Goal: Transaction & Acquisition: Download file/media

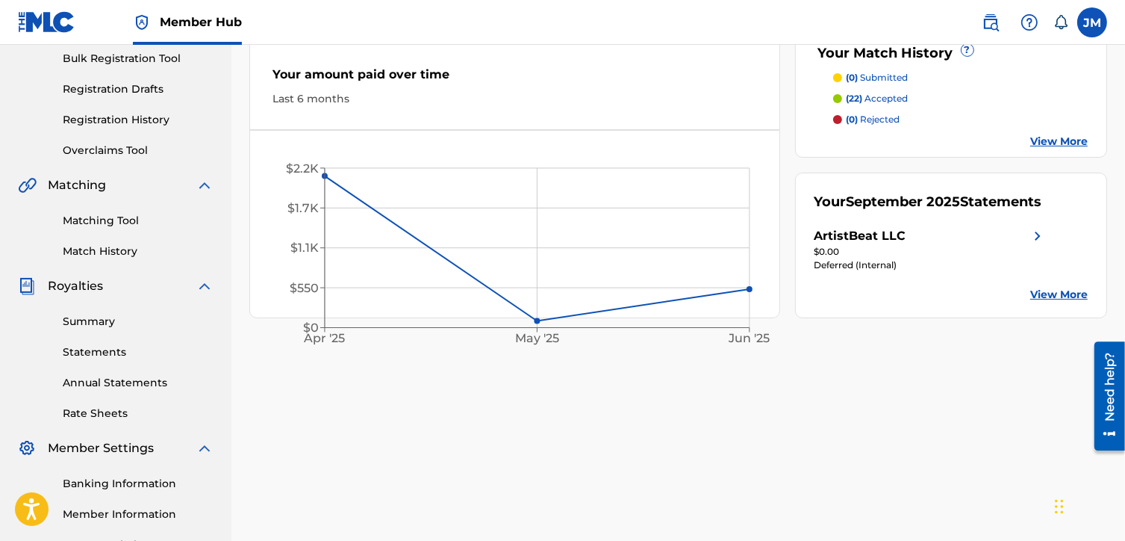
scroll to position [224, 0]
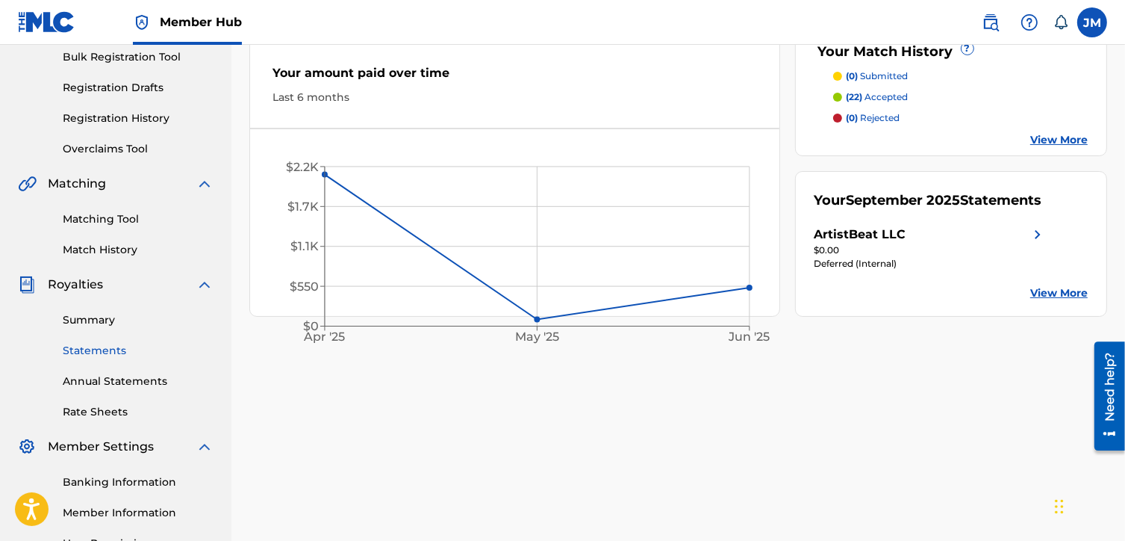
click at [117, 352] on link "Statements" at bounding box center [138, 351] width 151 height 16
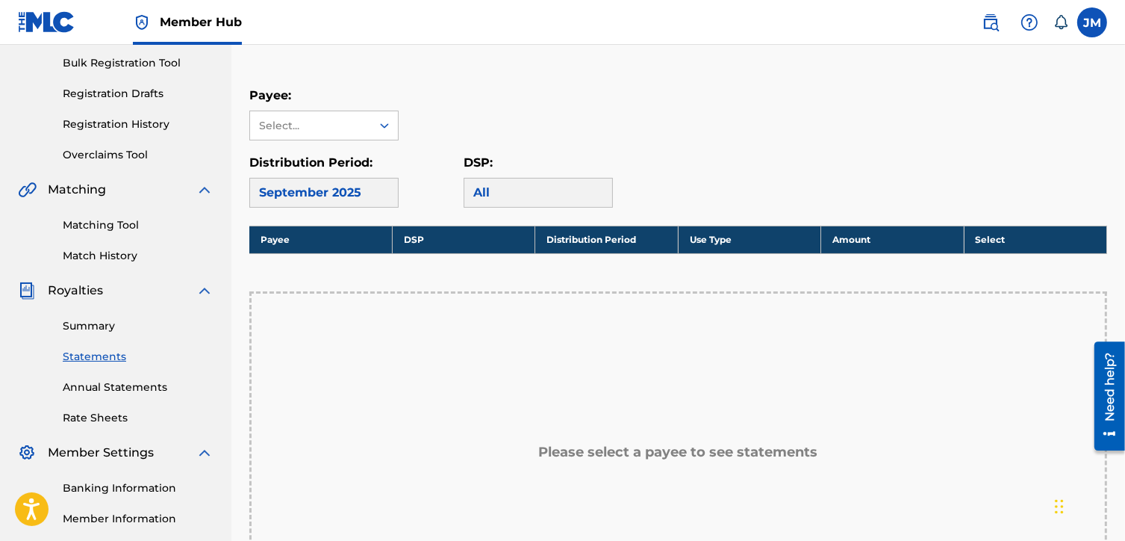
scroll to position [224, 0]
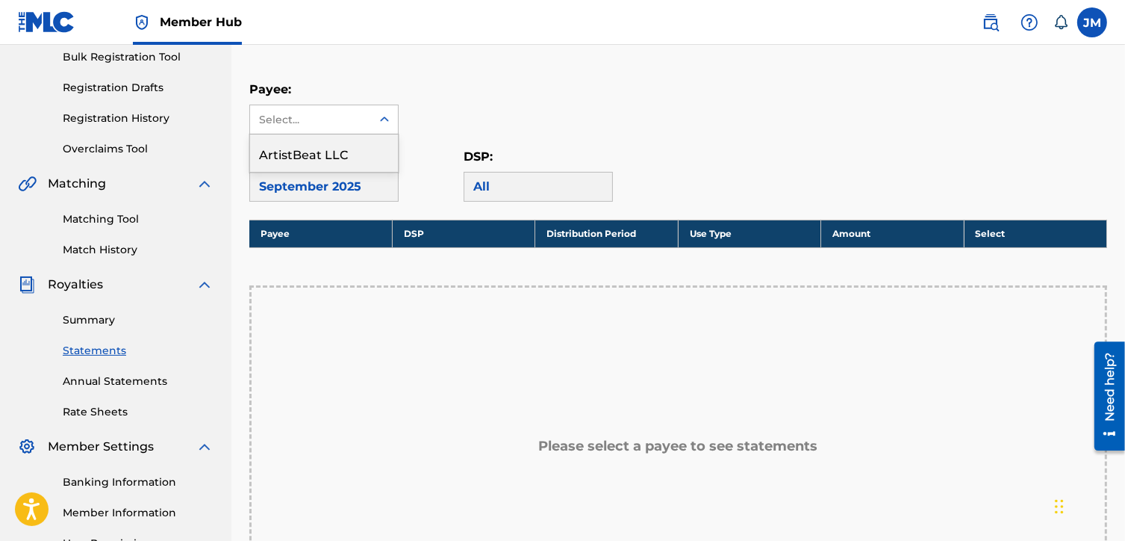
click at [366, 125] on div "Select..." at bounding box center [310, 119] width 121 height 28
click at [358, 149] on div "ArtistBeat LLC" at bounding box center [324, 152] width 148 height 37
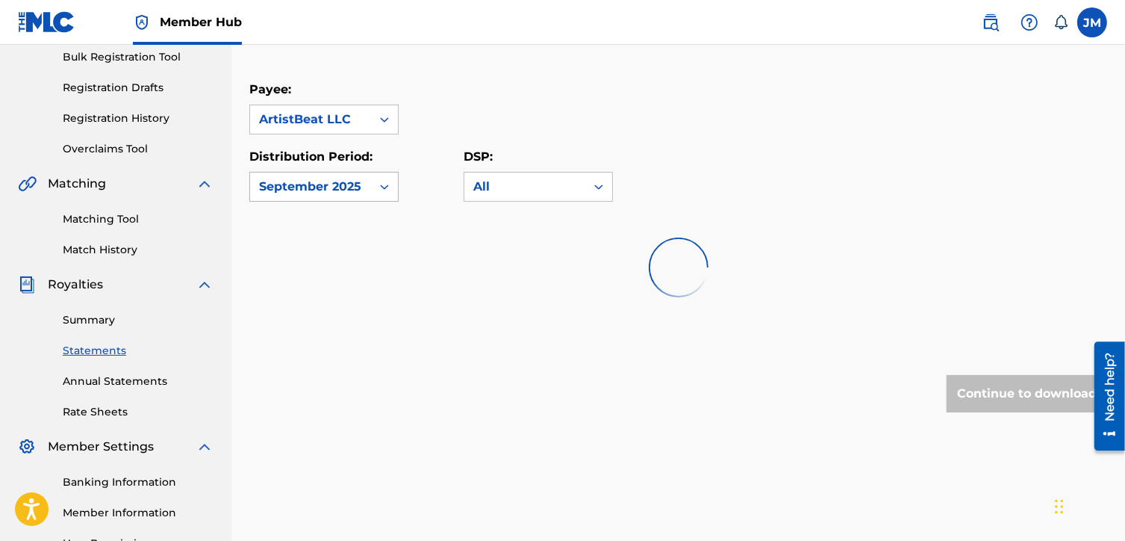
click at [358, 181] on div "September 2025" at bounding box center [310, 187] width 103 height 18
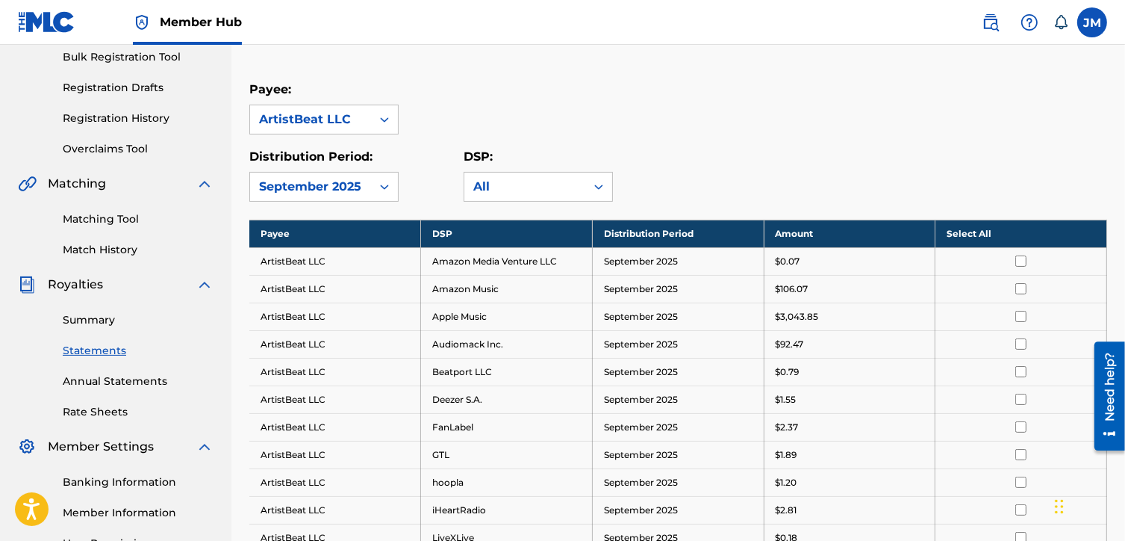
click at [647, 130] on div "Payee: ArtistBeat LLC" at bounding box center [678, 108] width 858 height 54
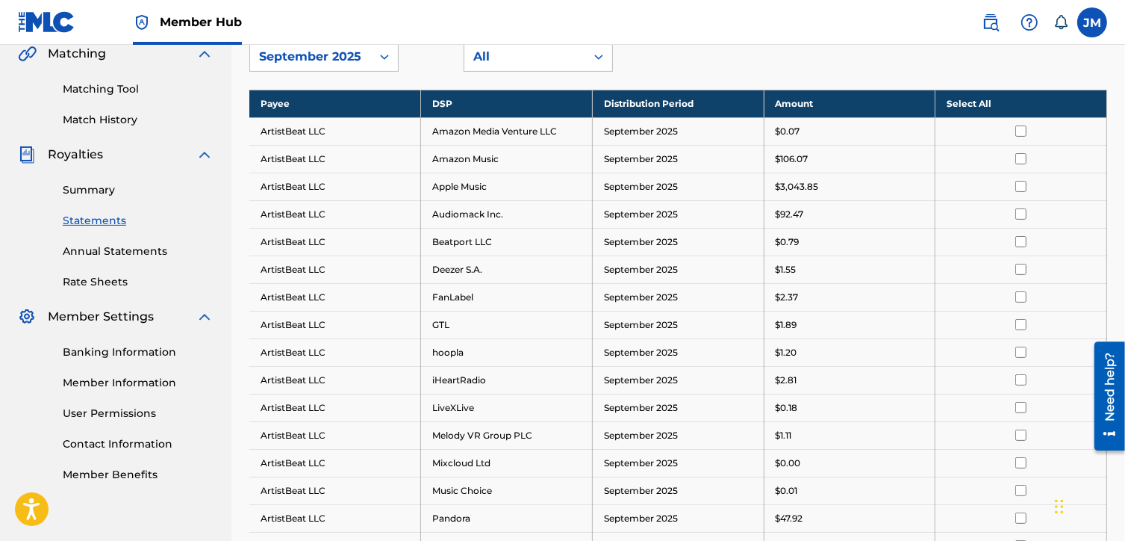
scroll to position [149, 0]
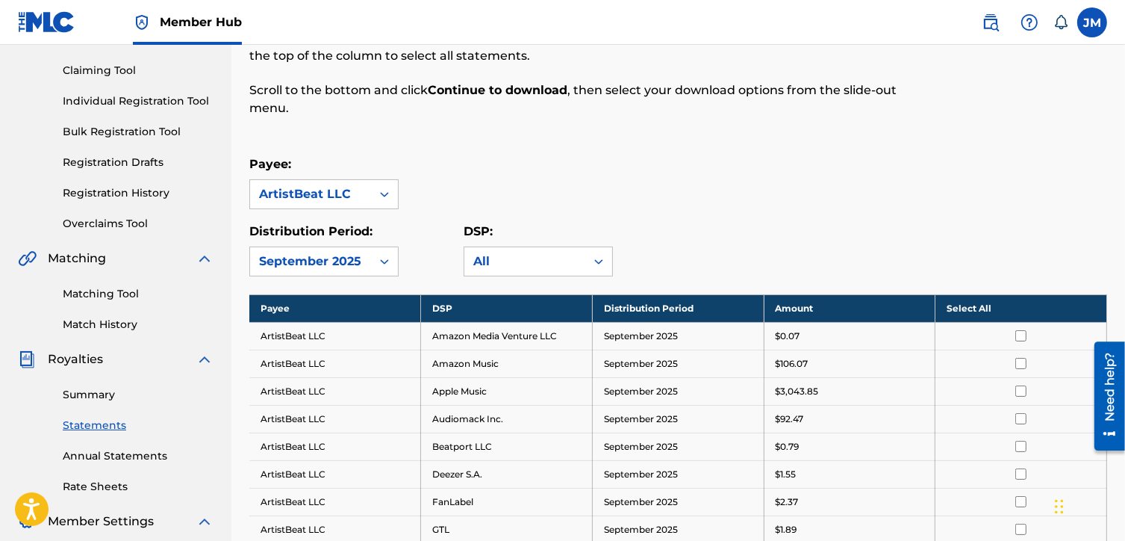
click at [970, 311] on th "Select All" at bounding box center [1022, 308] width 172 height 28
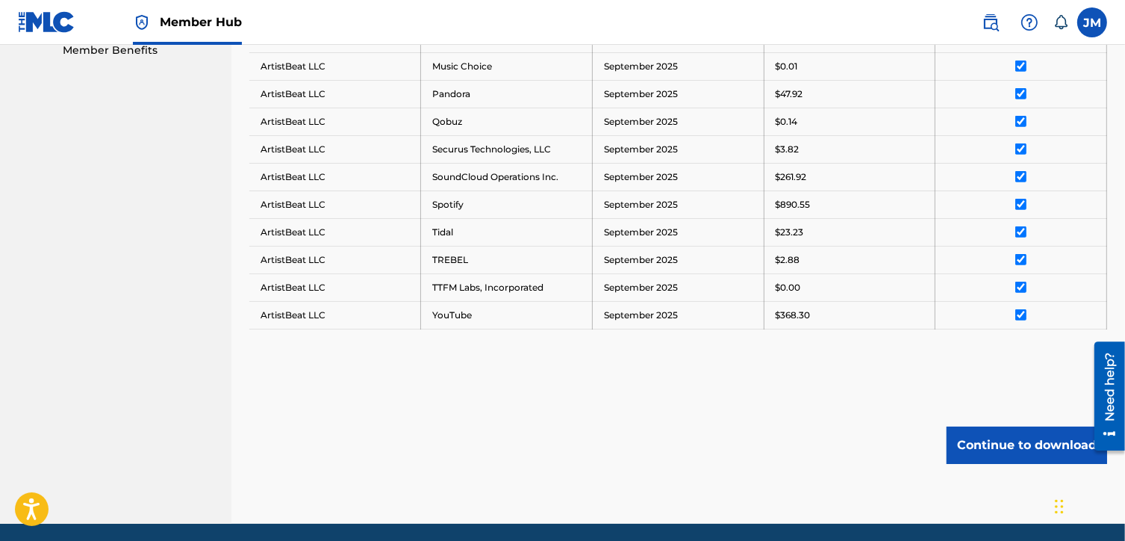
scroll to position [827, 0]
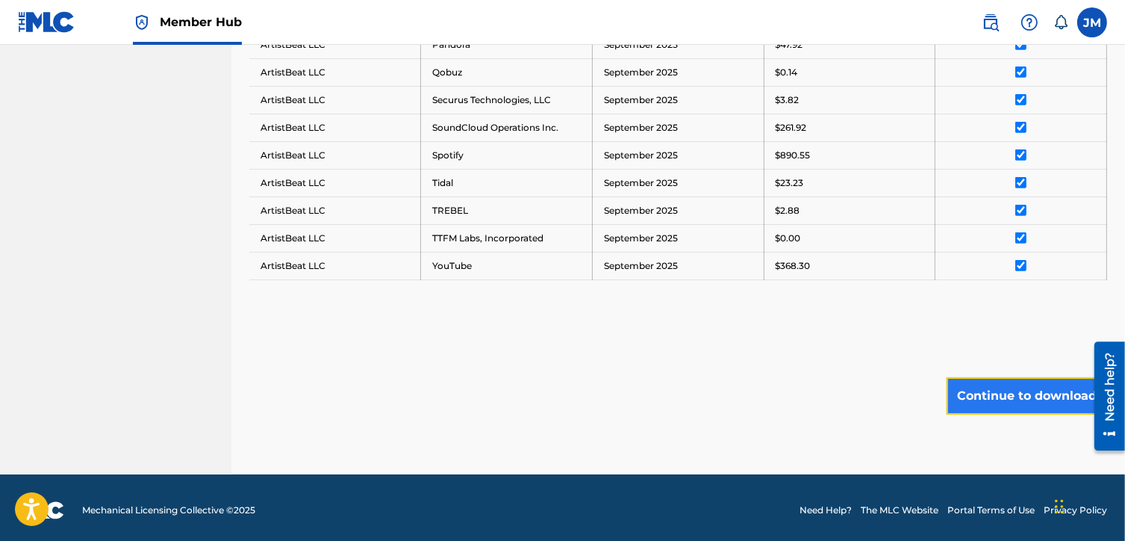
click at [972, 390] on button "Continue to download" at bounding box center [1027, 395] width 161 height 37
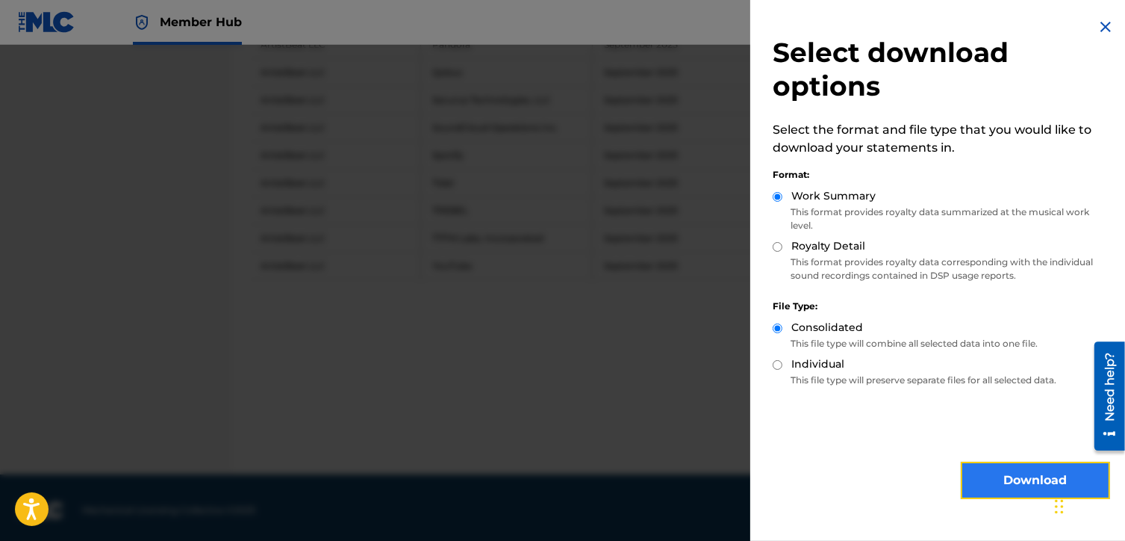
click at [983, 483] on button "Download" at bounding box center [1035, 479] width 149 height 37
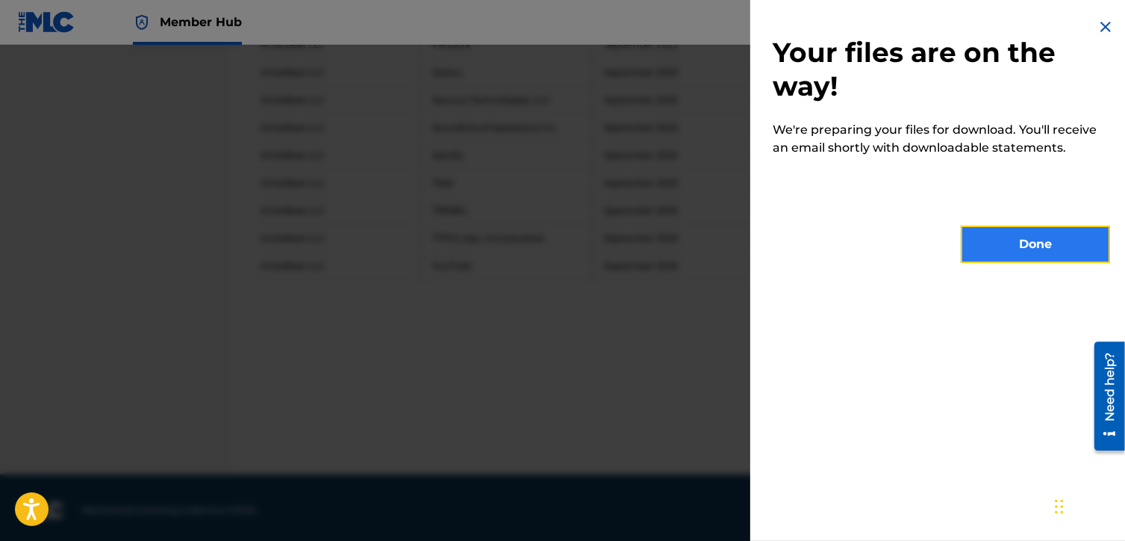
click at [989, 259] on button "Done" at bounding box center [1035, 243] width 149 height 37
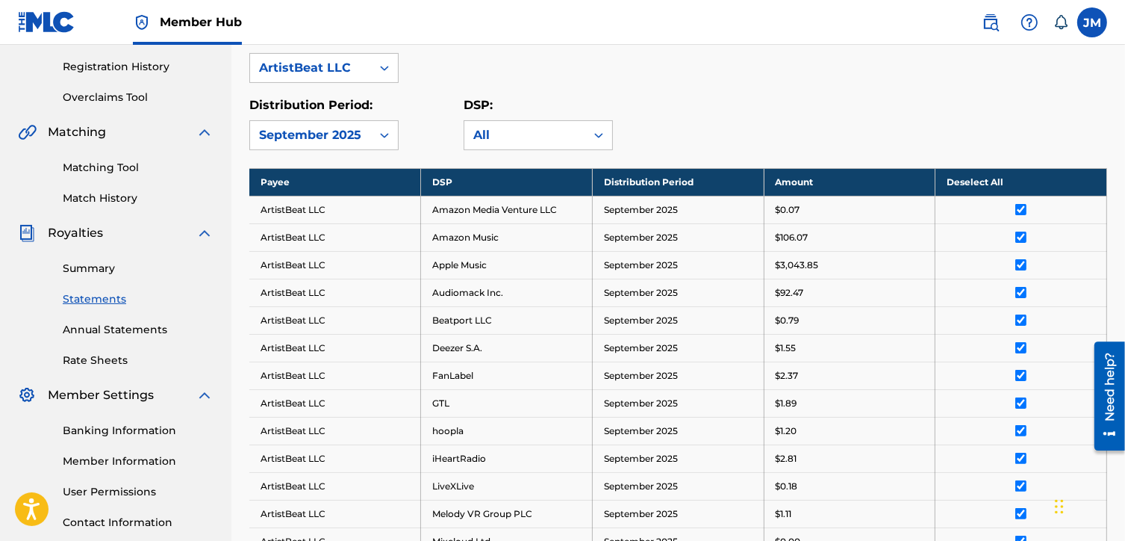
scroll to position [81, 0]
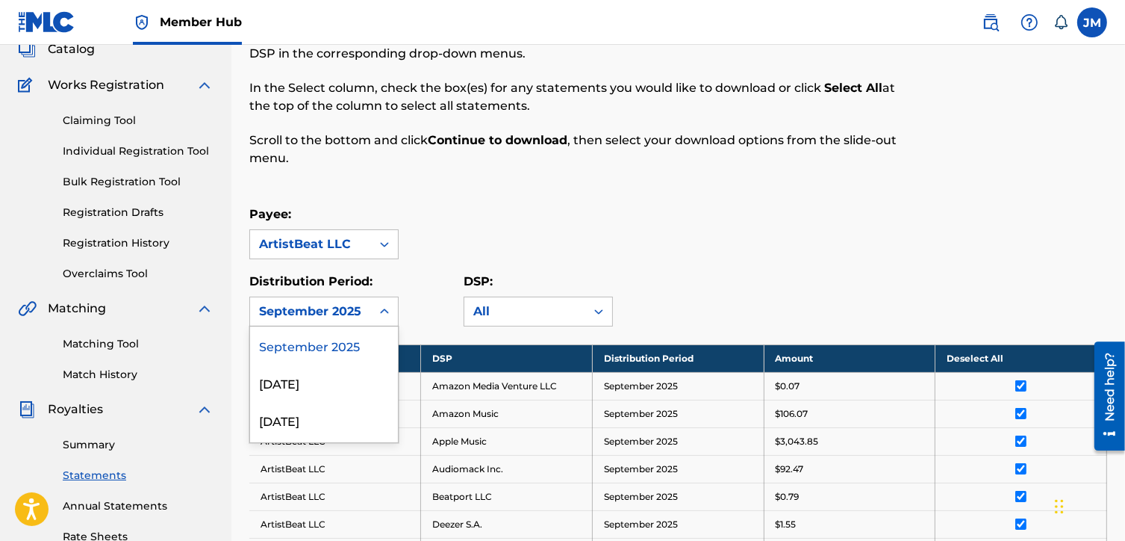
click at [383, 326] on div "54 results available. Use Up and Down to choose options, press Enter to select …" at bounding box center [323, 311] width 149 height 30
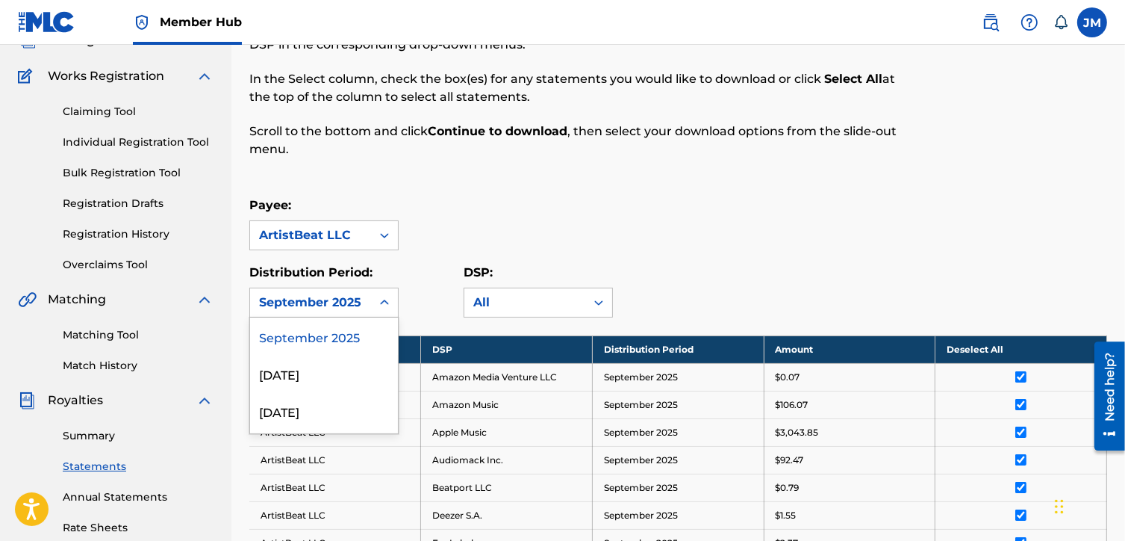
scroll to position [109, 0]
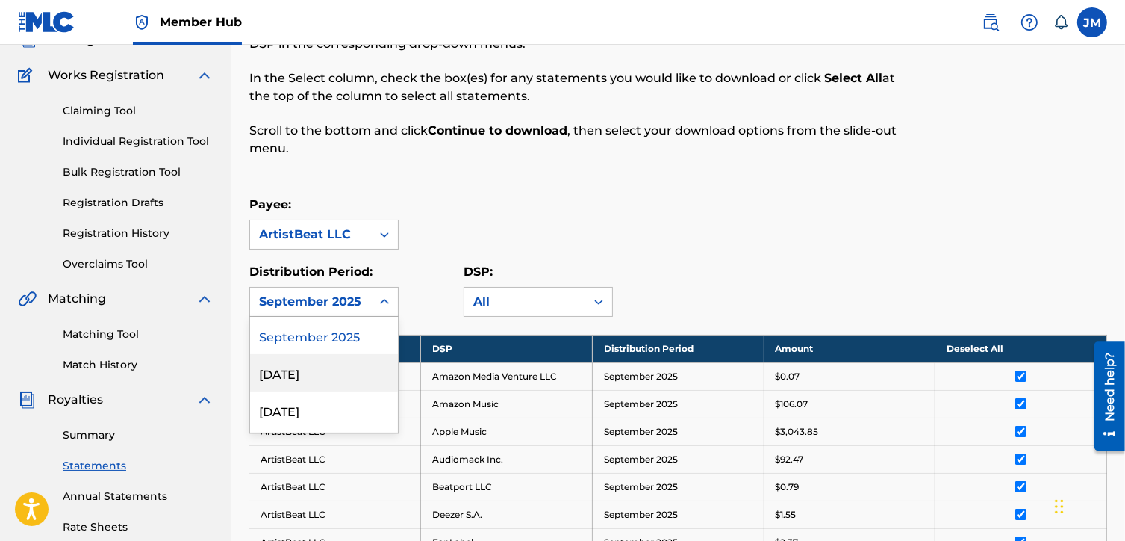
click at [348, 367] on div "[DATE]" at bounding box center [324, 372] width 148 height 37
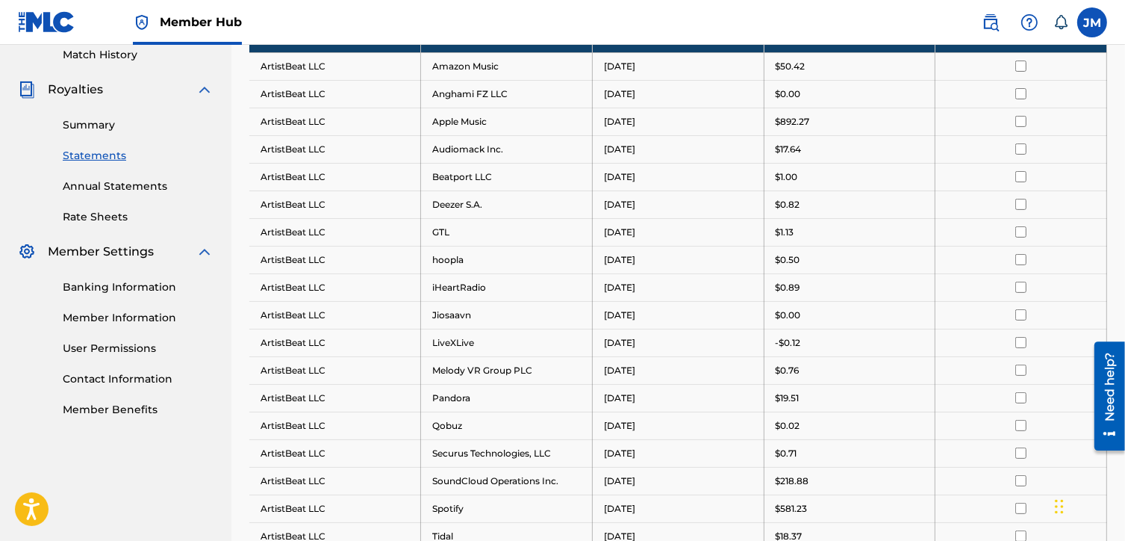
scroll to position [258, 0]
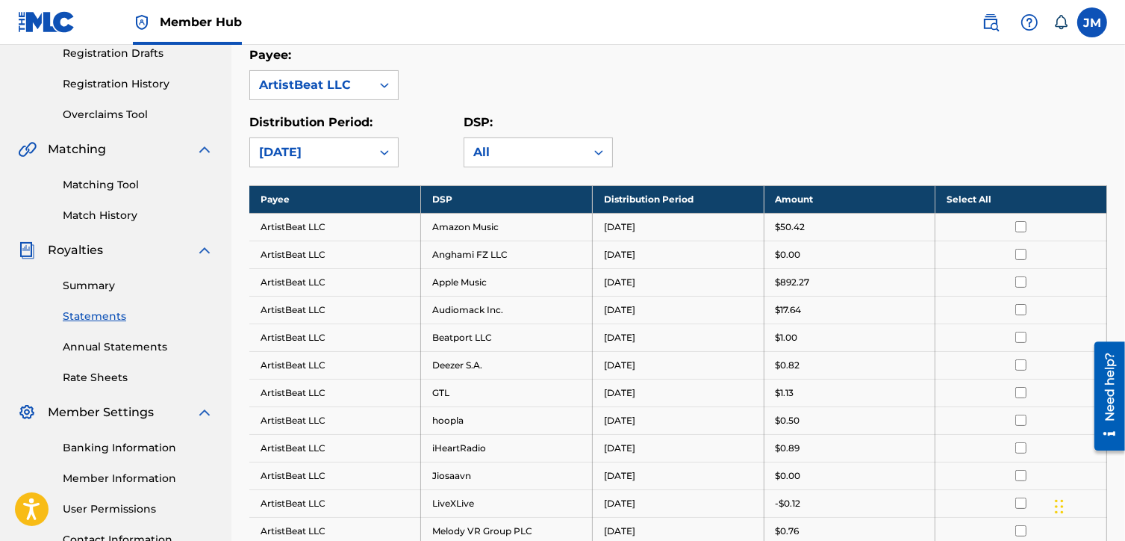
click at [973, 196] on th "Select All" at bounding box center [1022, 199] width 172 height 28
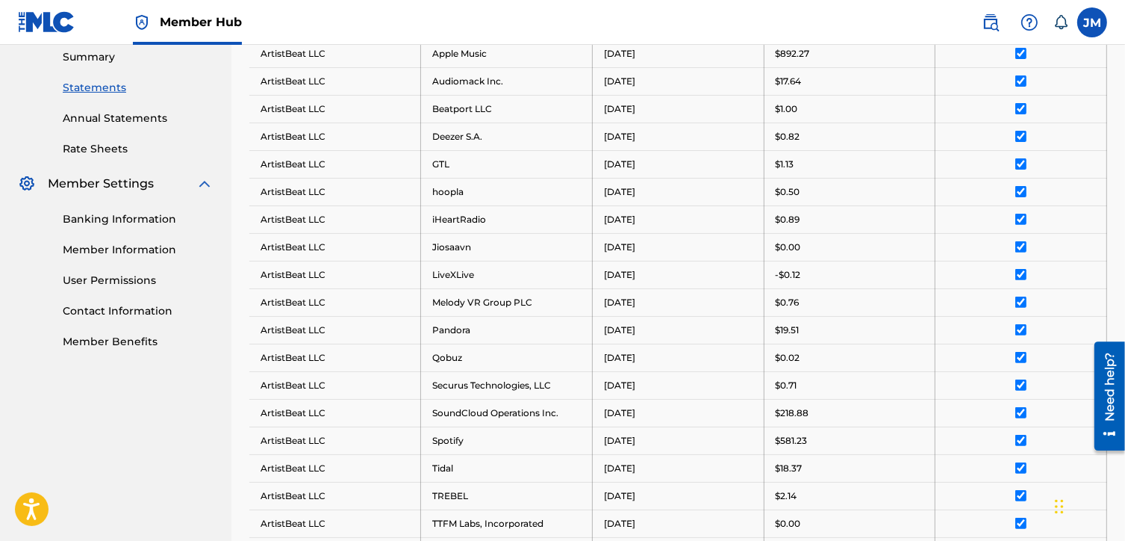
scroll to position [773, 0]
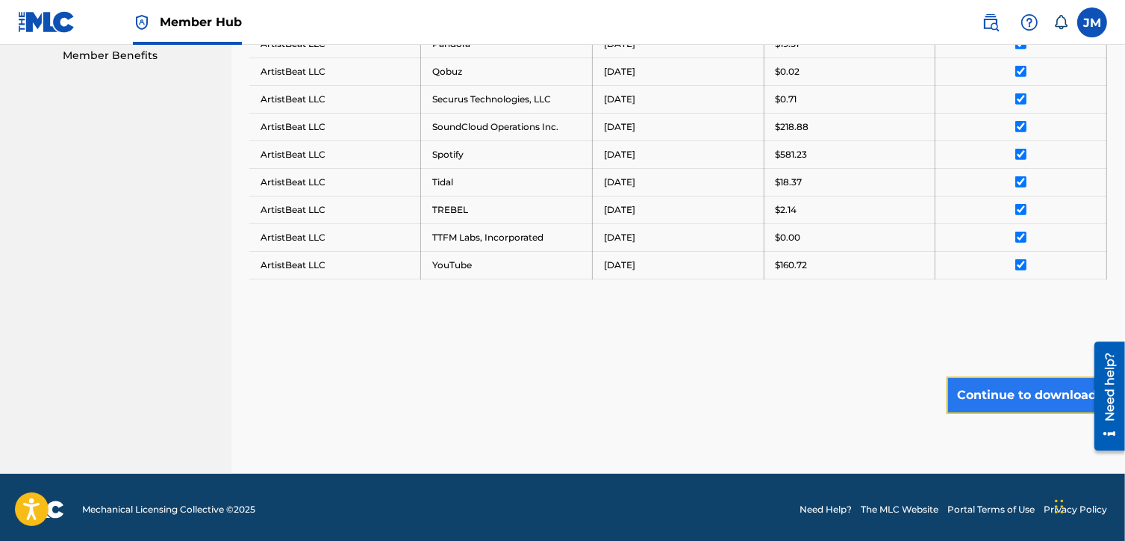
click at [976, 398] on button "Continue to download" at bounding box center [1027, 394] width 161 height 37
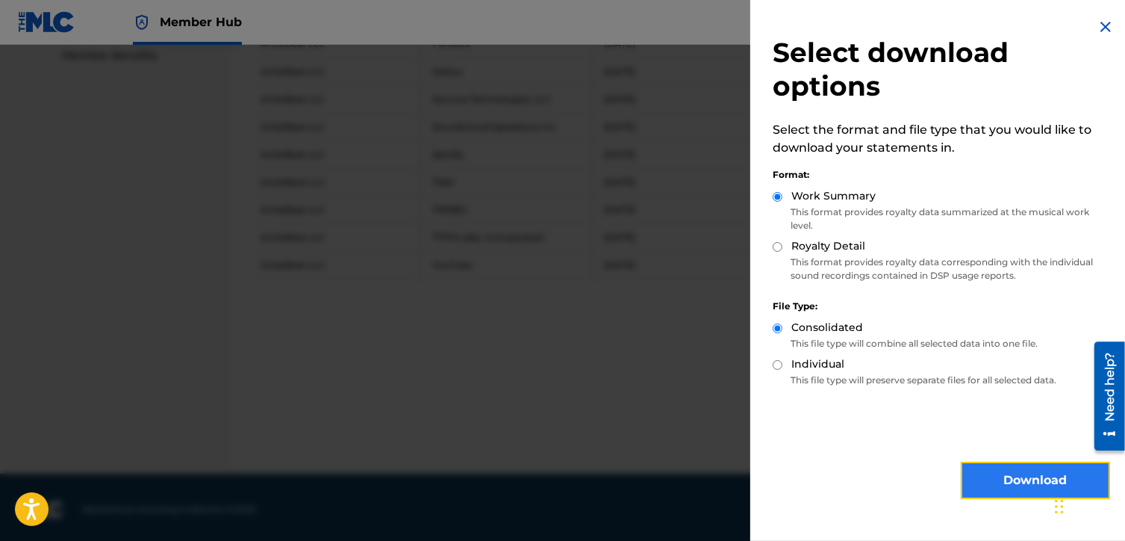
click at [986, 470] on button "Download" at bounding box center [1035, 479] width 149 height 37
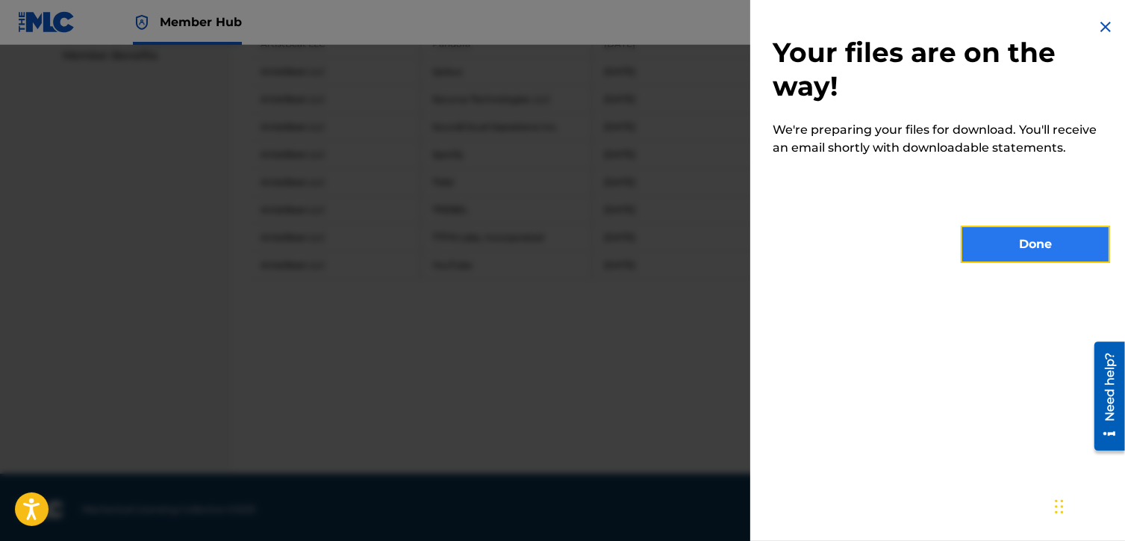
click at [1018, 241] on button "Done" at bounding box center [1035, 243] width 149 height 37
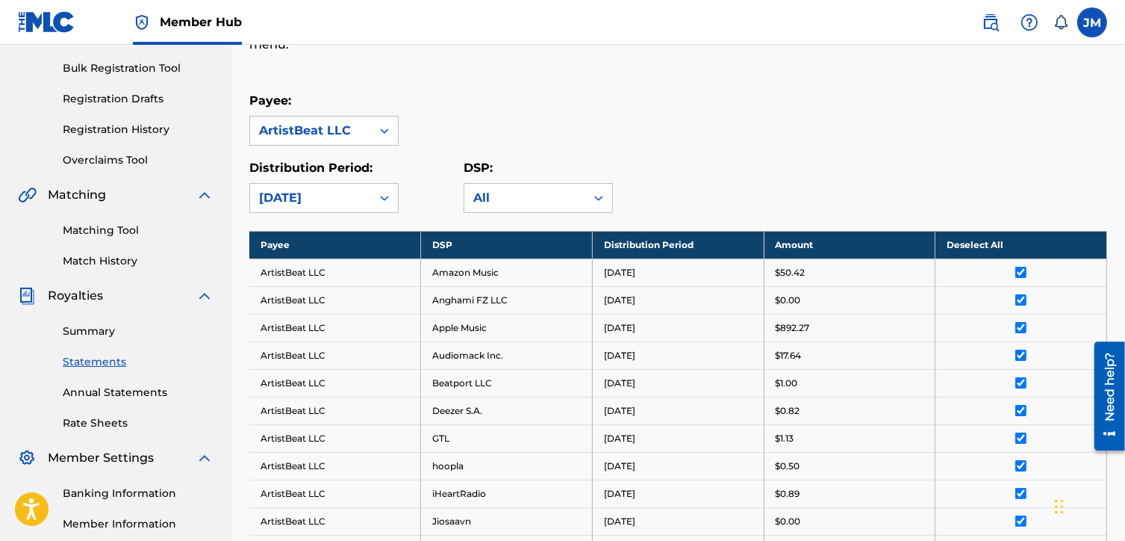
scroll to position [224, 0]
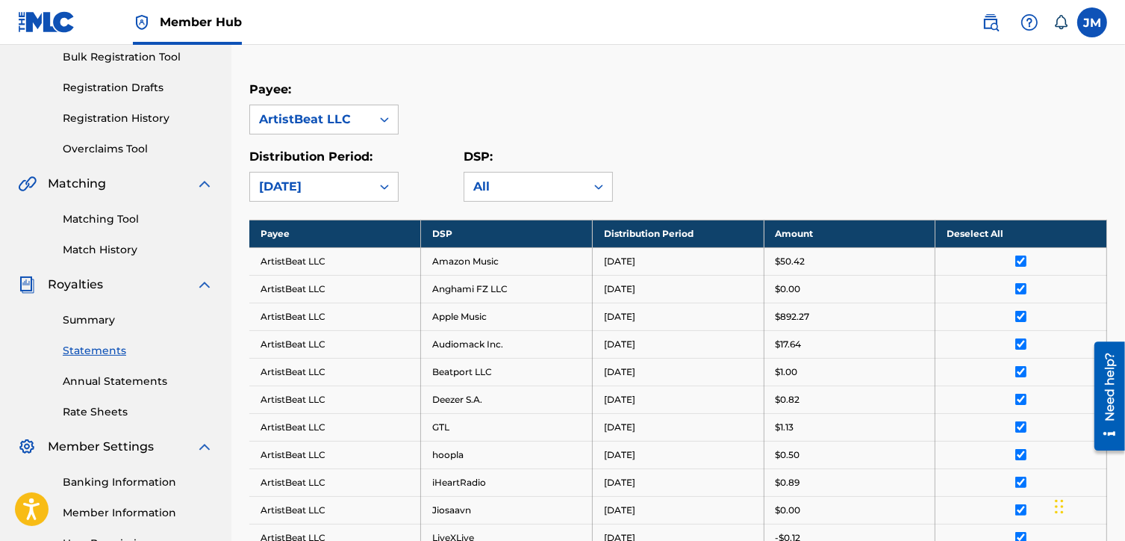
click at [2, 115] on div "Summary Catalog Works Registration Claiming Tool Individual Registration Tool B…" at bounding box center [115, 246] width 231 height 768
click at [352, 175] on div "[DATE]" at bounding box center [310, 186] width 121 height 28
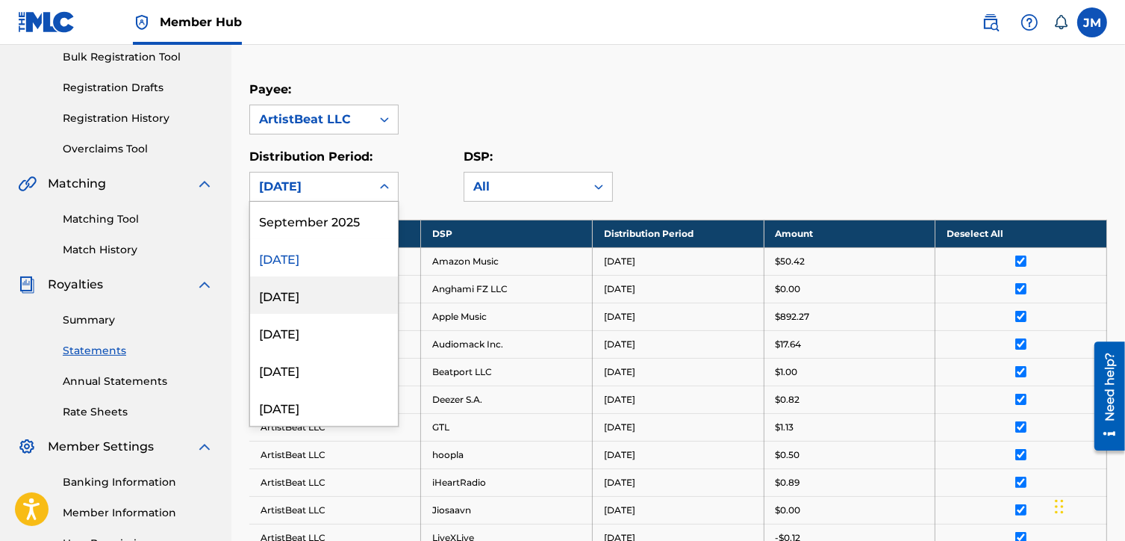
click at [329, 291] on div "[DATE]" at bounding box center [324, 294] width 148 height 37
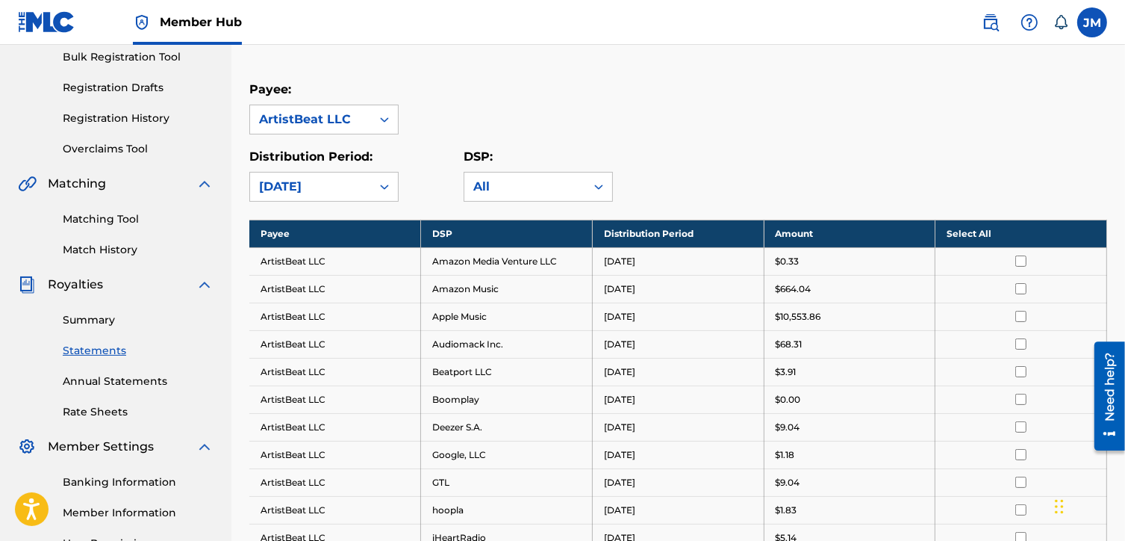
click at [981, 232] on th "Select All" at bounding box center [1022, 234] width 172 height 28
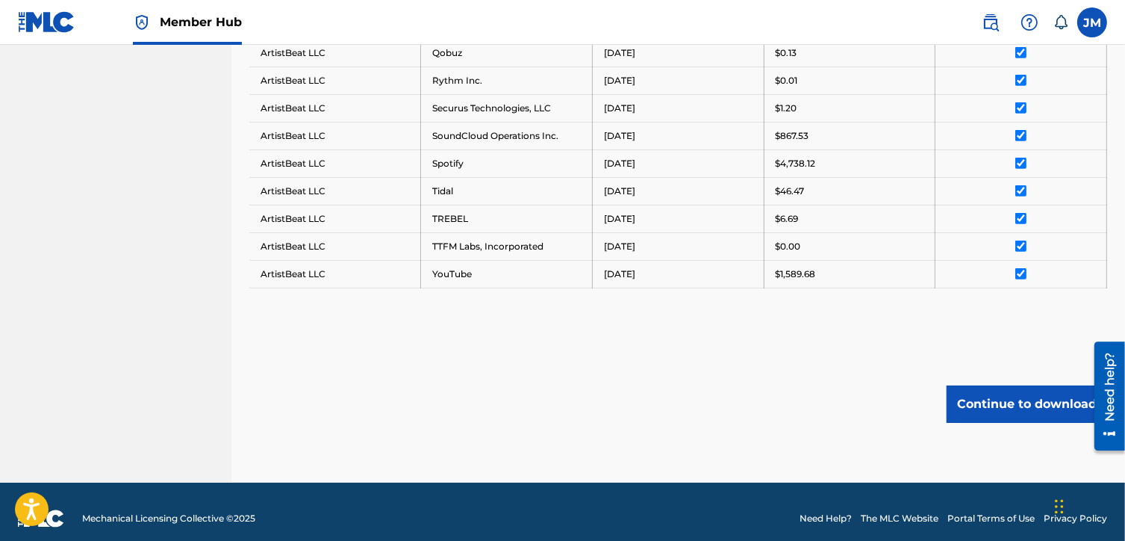
scroll to position [821, 0]
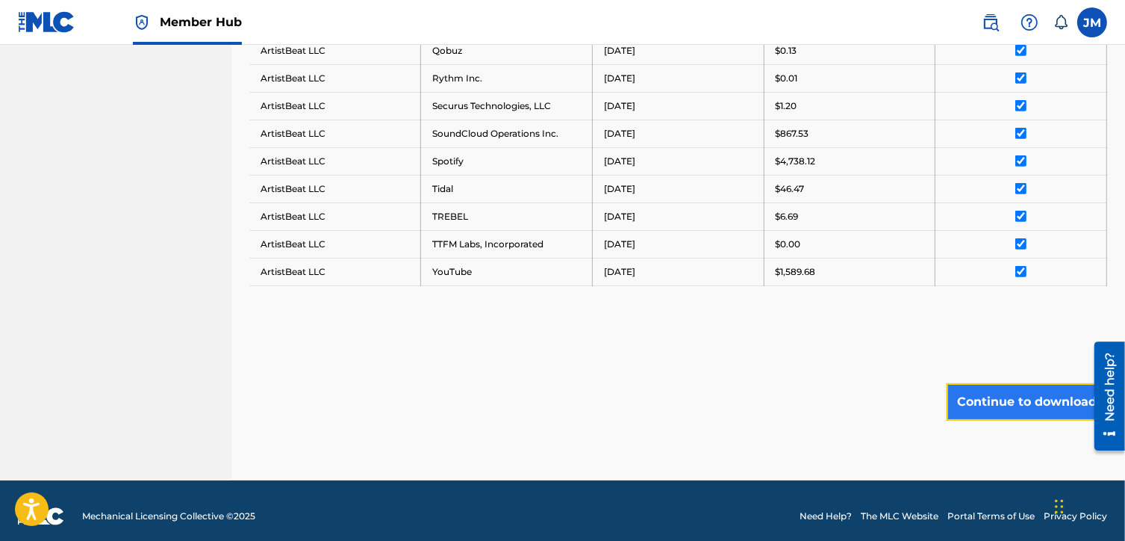
click at [967, 402] on button "Continue to download" at bounding box center [1027, 401] width 161 height 37
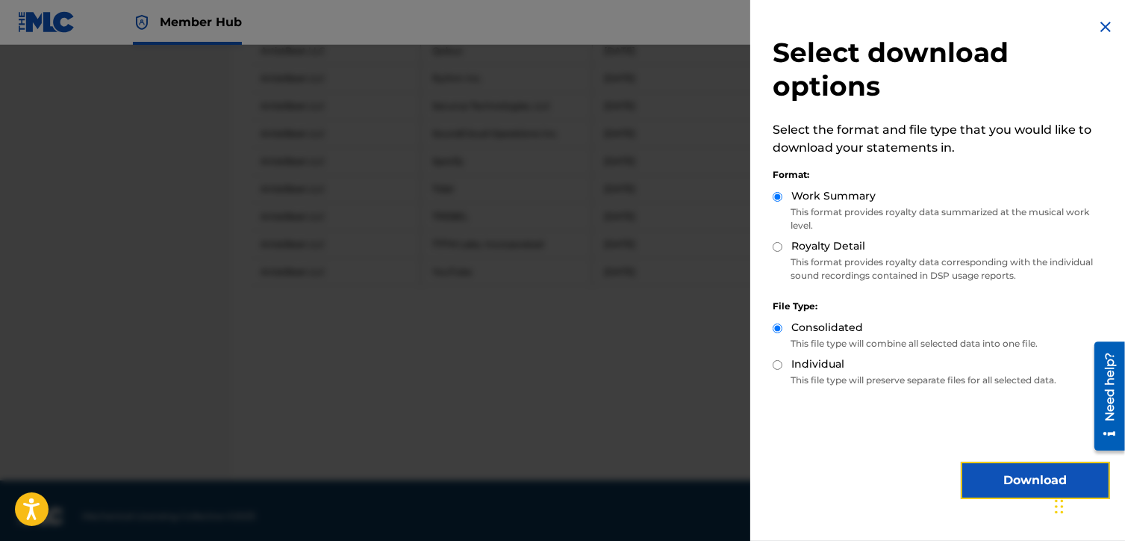
click at [993, 480] on button "Download" at bounding box center [1035, 479] width 149 height 37
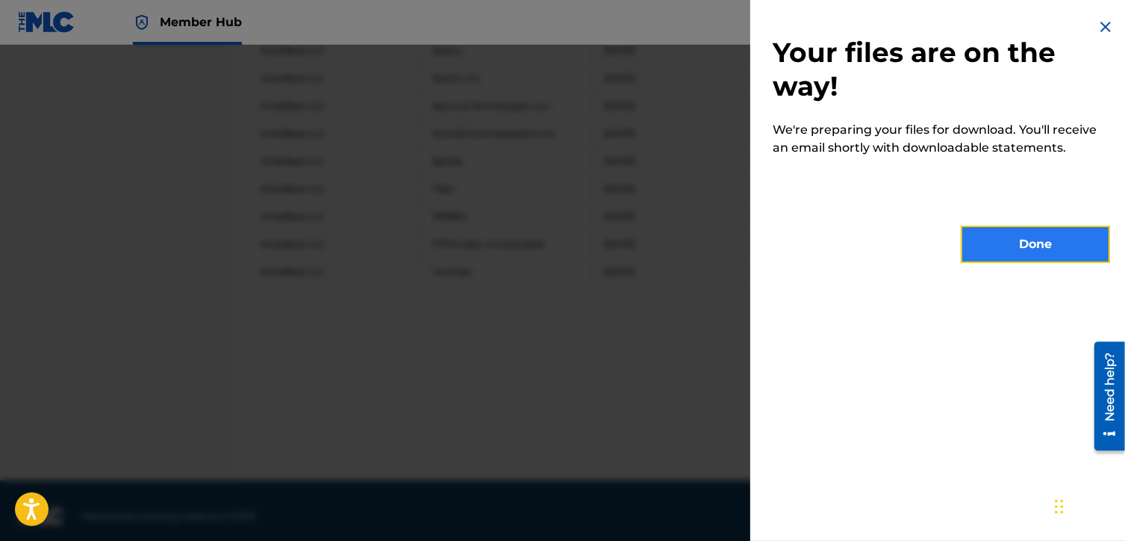
click at [985, 242] on button "Done" at bounding box center [1035, 243] width 149 height 37
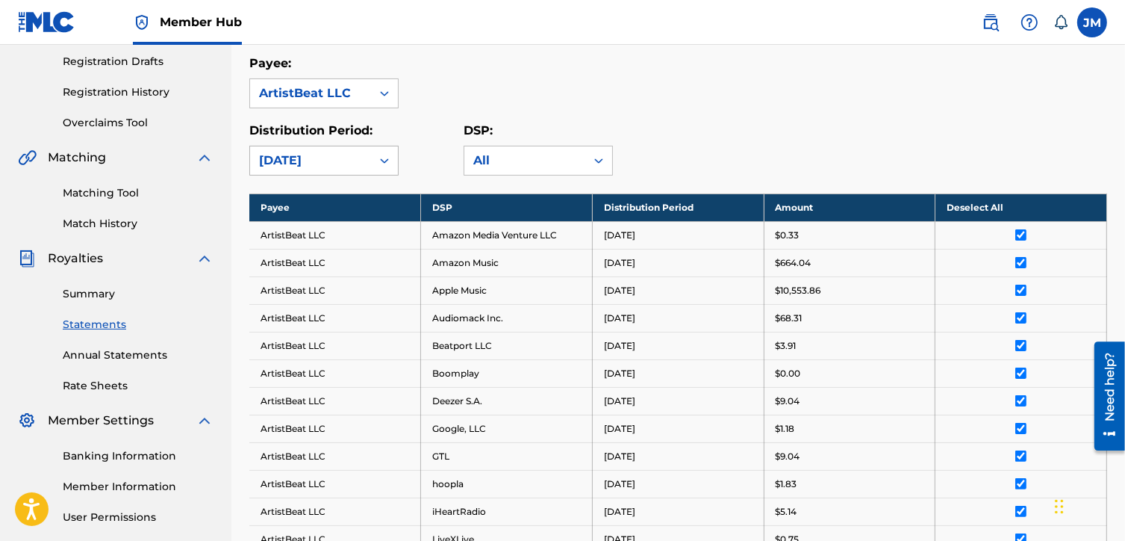
scroll to position [224, 0]
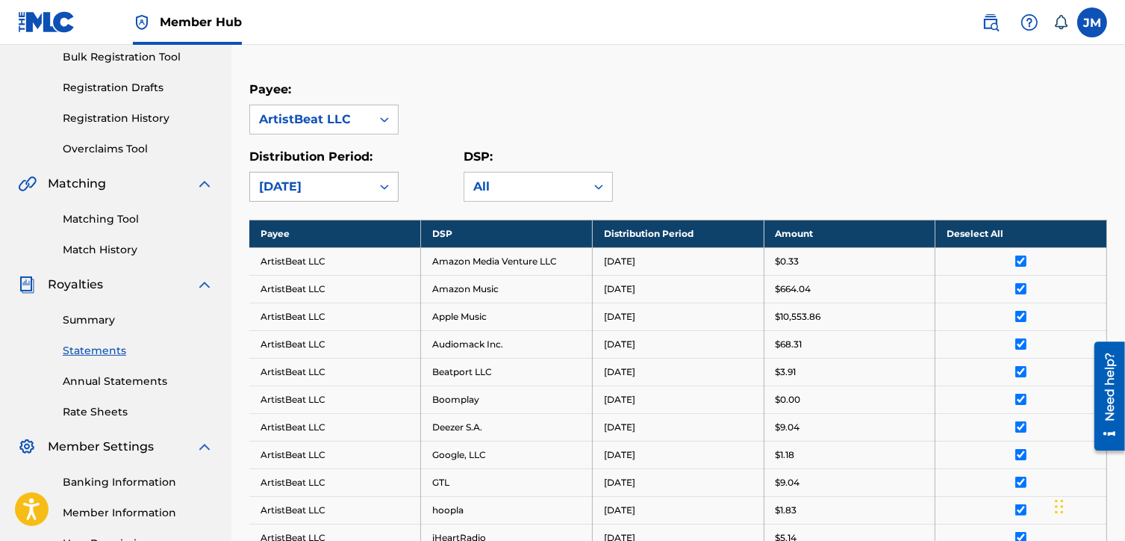
click at [332, 183] on div "[DATE]" at bounding box center [310, 187] width 103 height 18
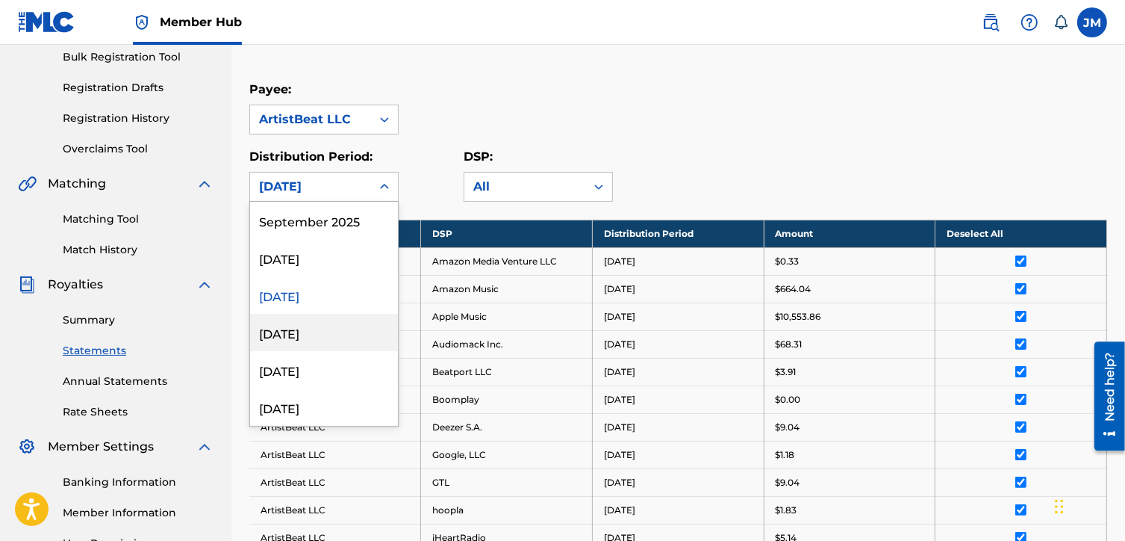
click at [324, 324] on div "[DATE]" at bounding box center [324, 332] width 148 height 37
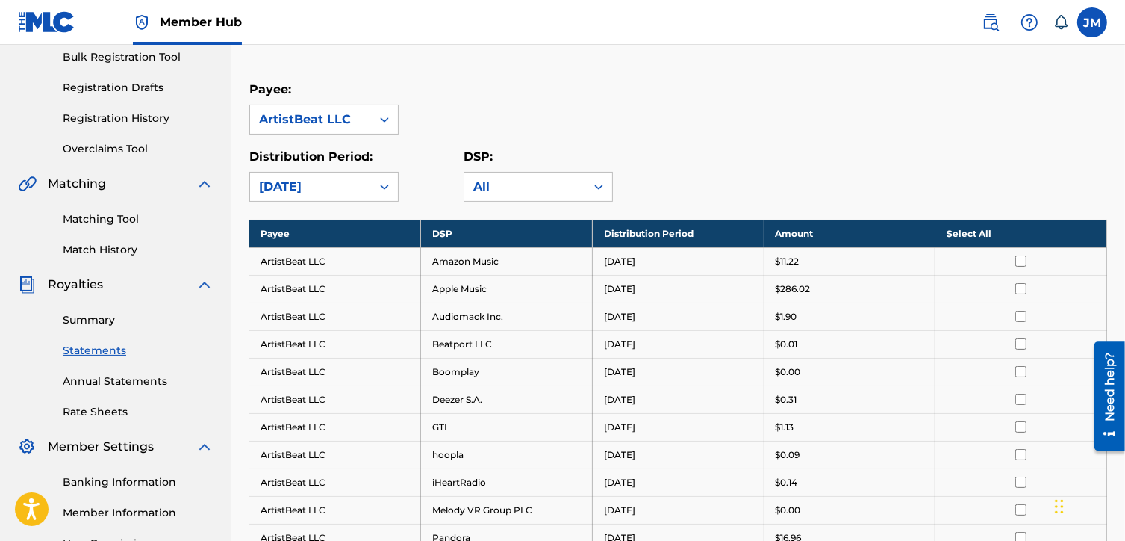
click at [971, 238] on th "Select All" at bounding box center [1022, 234] width 172 height 28
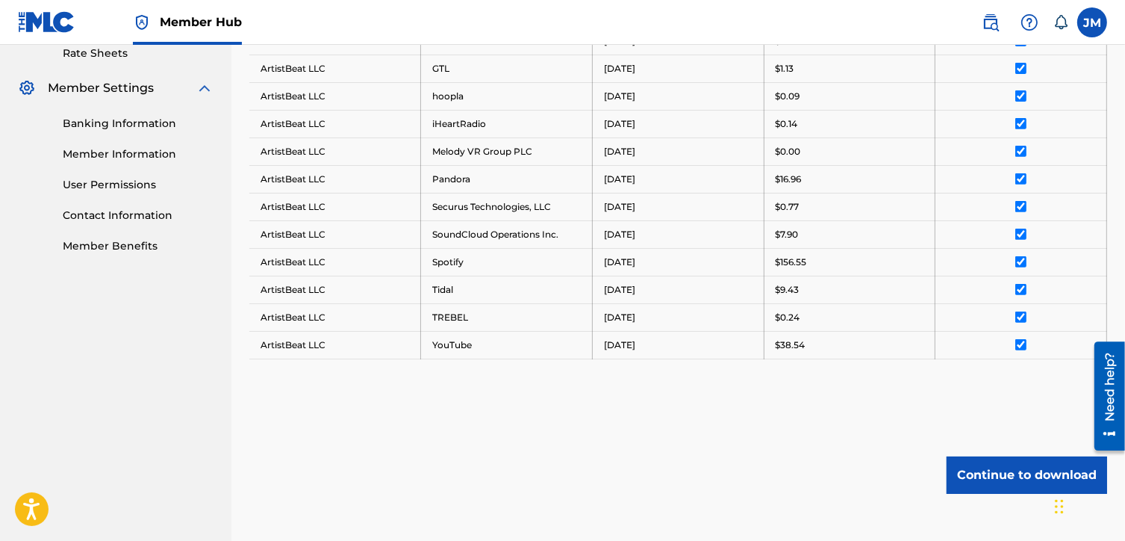
scroll to position [663, 0]
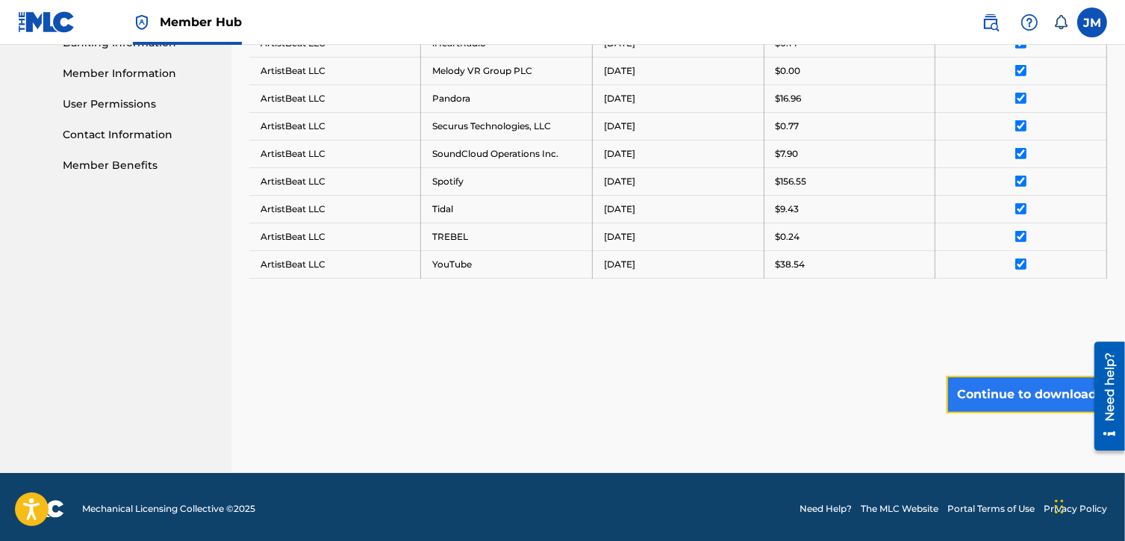
click at [1001, 402] on button "Continue to download" at bounding box center [1027, 394] width 161 height 37
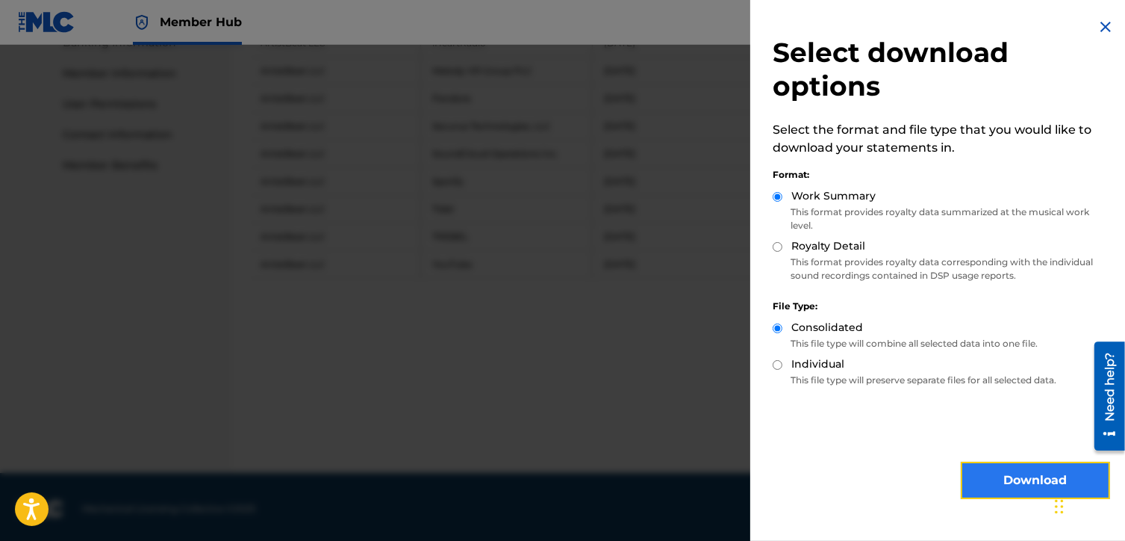
click at [976, 470] on button "Download" at bounding box center [1035, 479] width 149 height 37
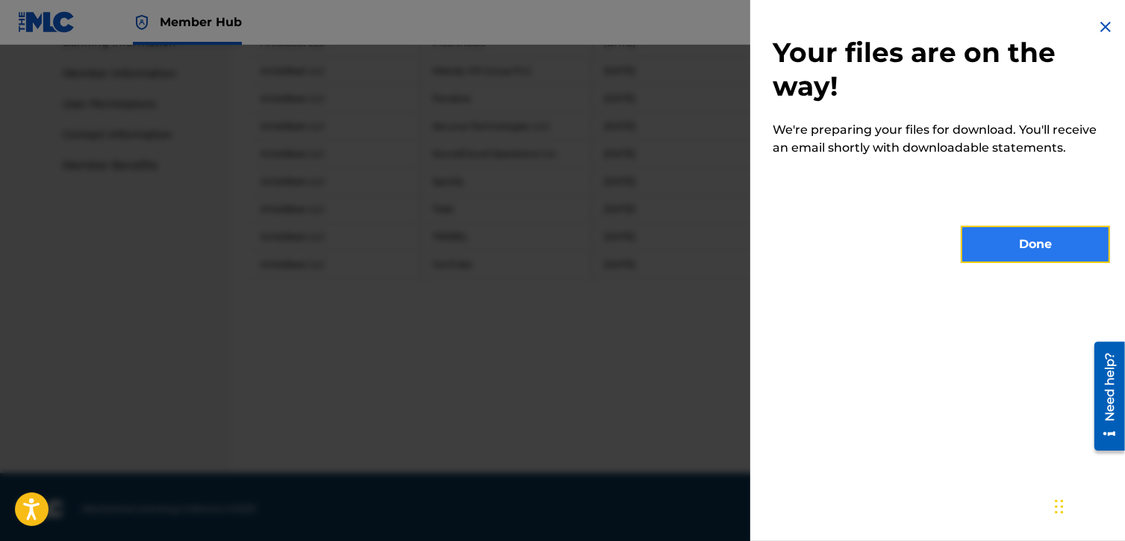
click at [1007, 243] on button "Done" at bounding box center [1035, 243] width 149 height 37
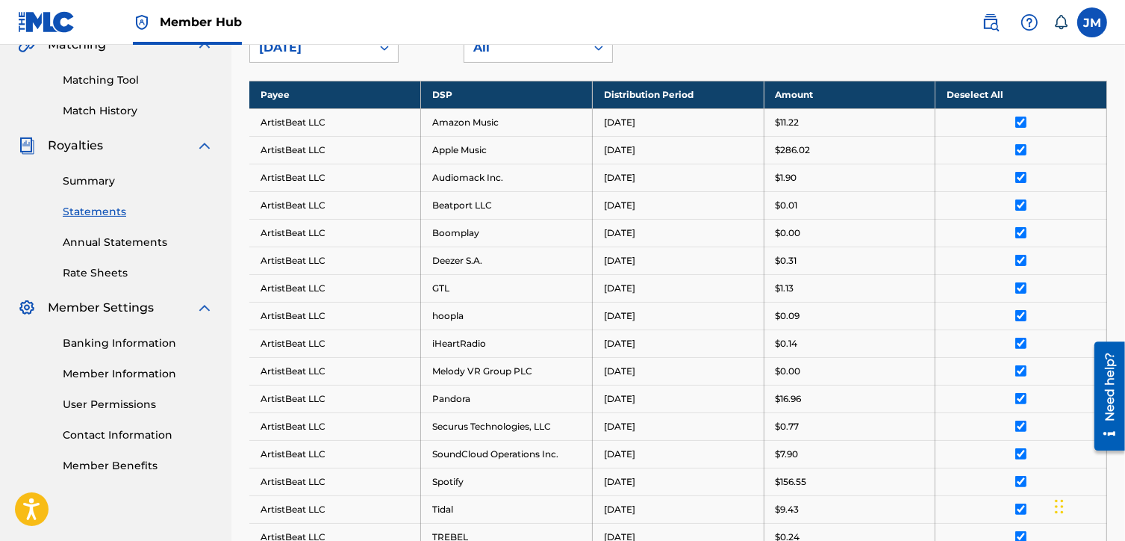
scroll to position [290, 0]
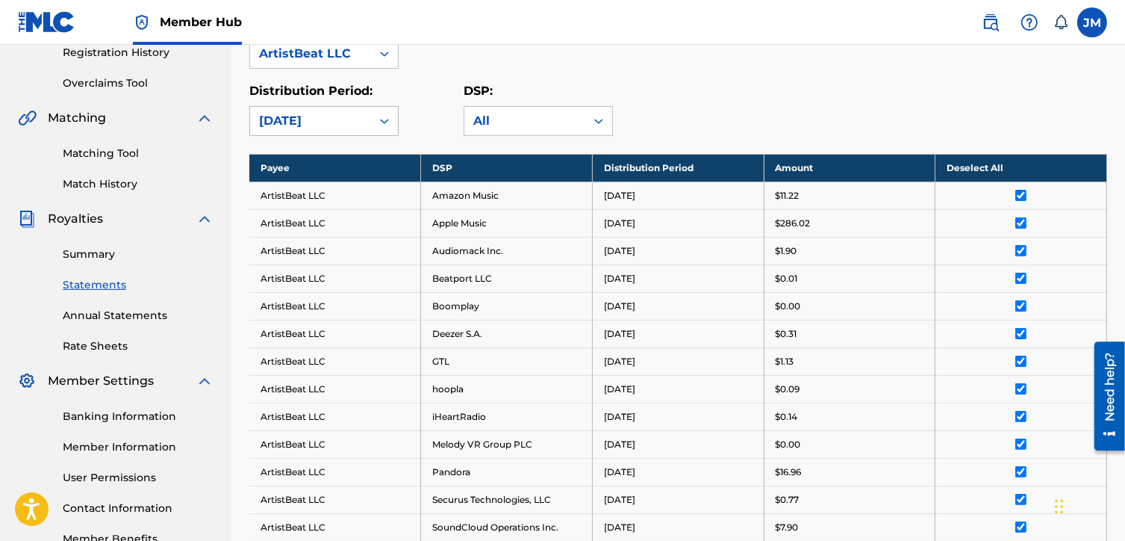
click at [340, 118] on div "[DATE]" at bounding box center [310, 121] width 103 height 18
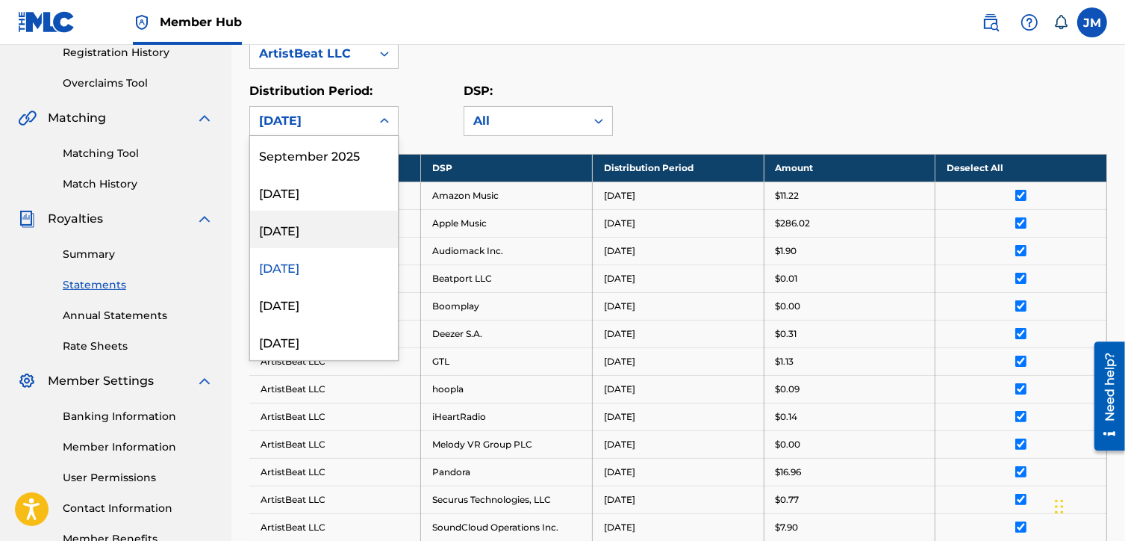
click at [329, 240] on div "[DATE]" at bounding box center [324, 229] width 148 height 37
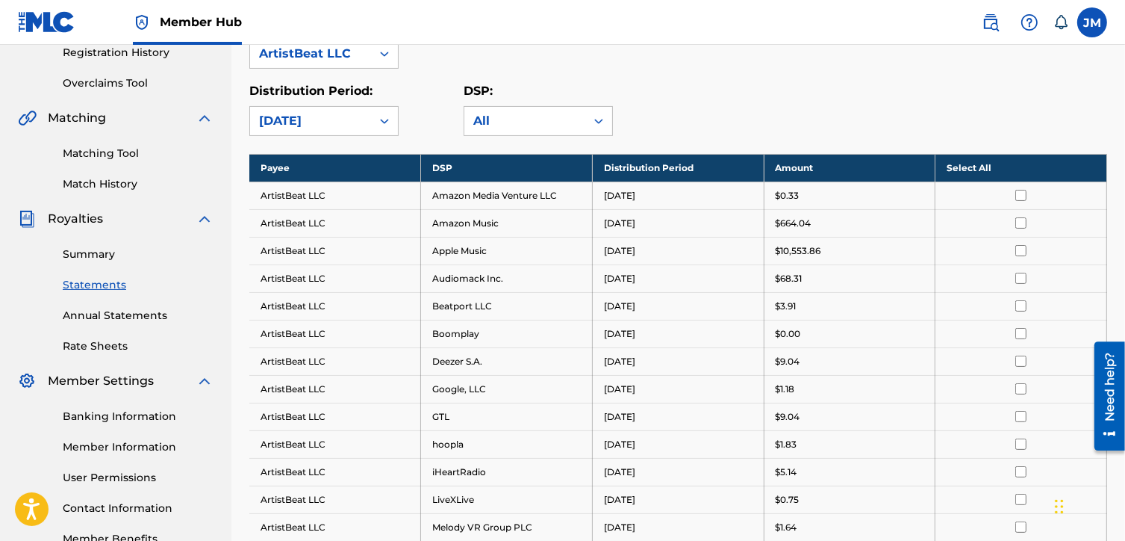
click at [343, 130] on div "[DATE]" at bounding box center [310, 121] width 121 height 28
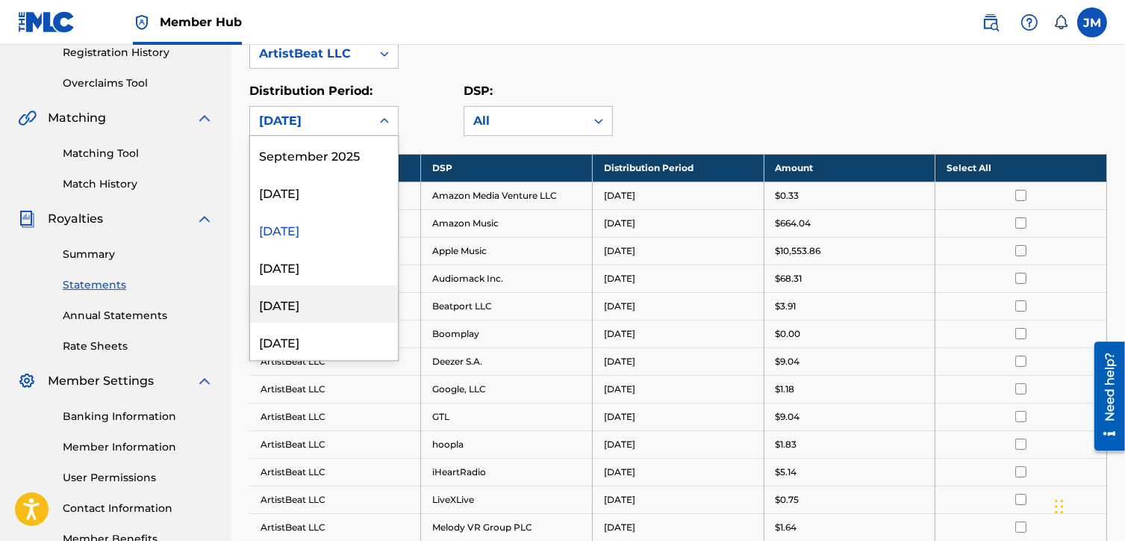
click at [326, 299] on div "[DATE]" at bounding box center [324, 303] width 148 height 37
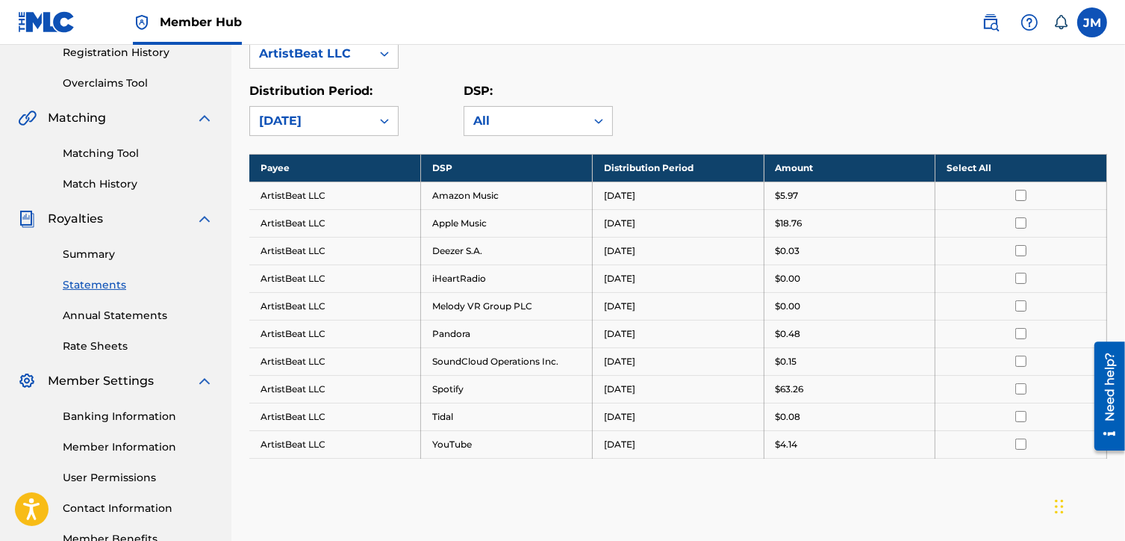
click at [962, 168] on th "Select All" at bounding box center [1022, 168] width 172 height 28
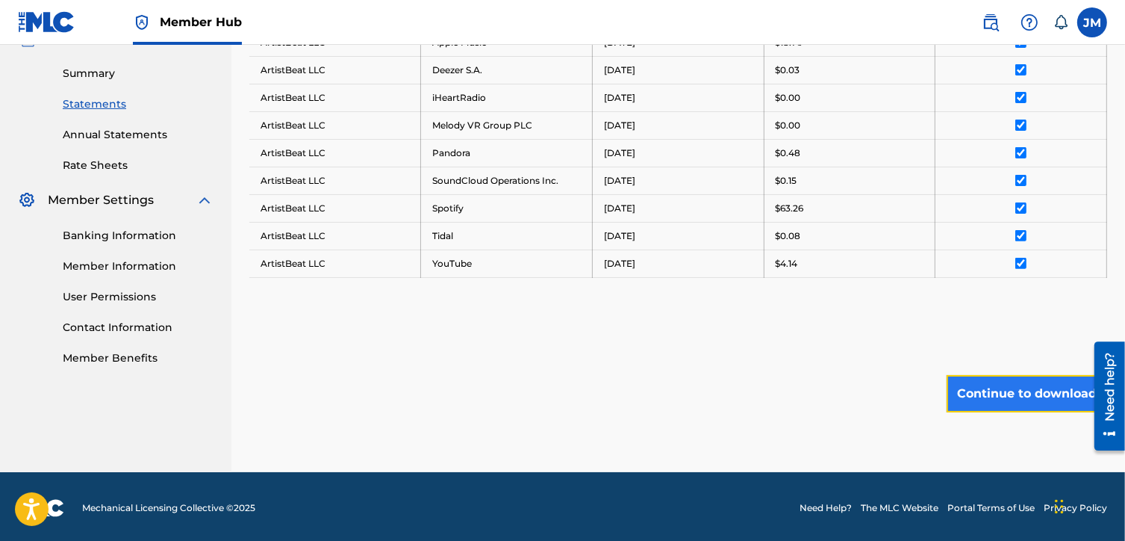
click at [986, 379] on button "Continue to download" at bounding box center [1027, 393] width 161 height 37
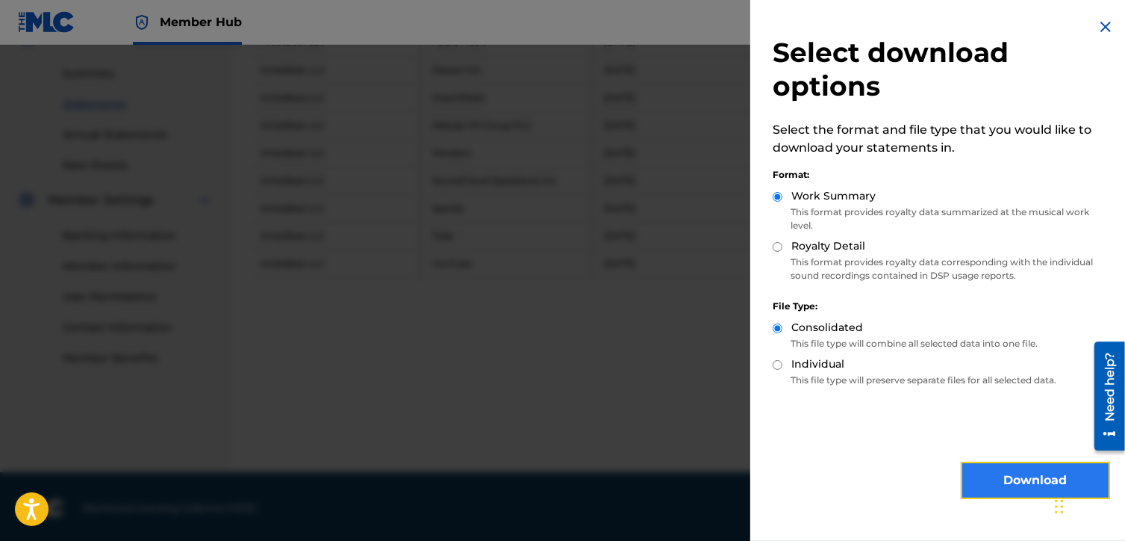
click at [972, 491] on button "Download" at bounding box center [1035, 479] width 149 height 37
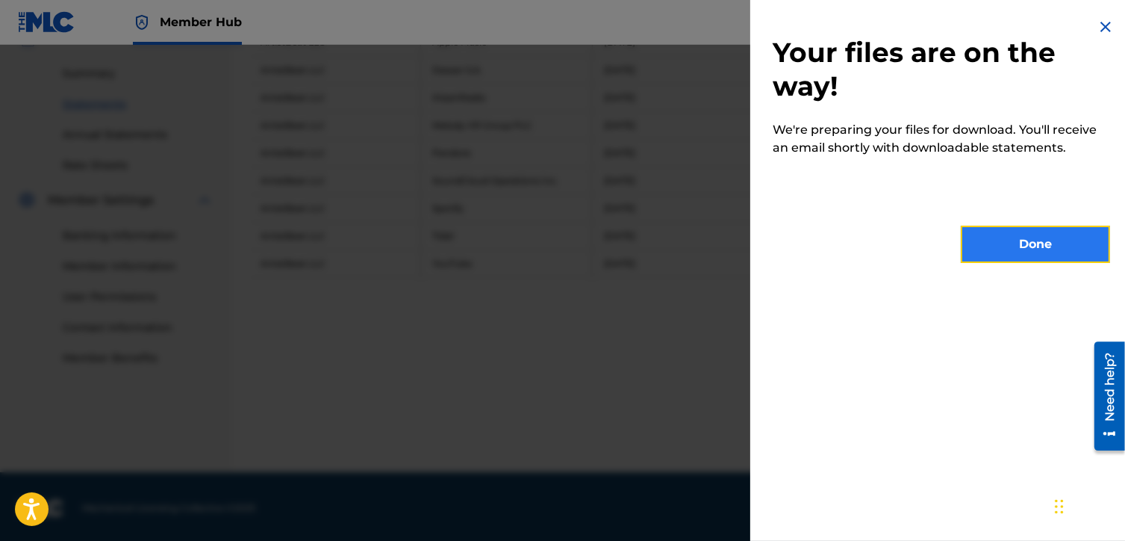
click at [992, 246] on button "Done" at bounding box center [1035, 243] width 149 height 37
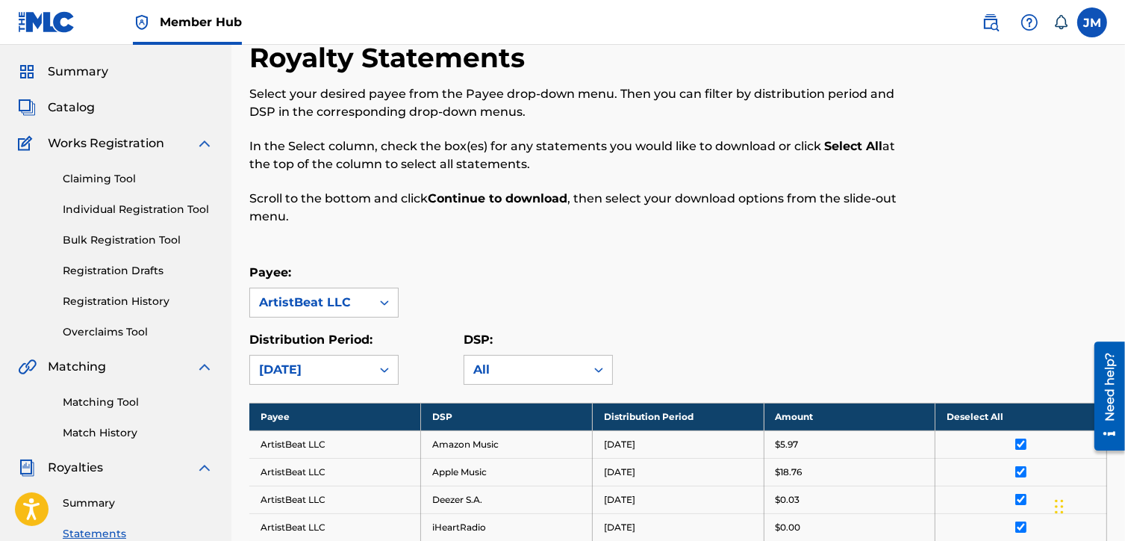
scroll to position [0, 0]
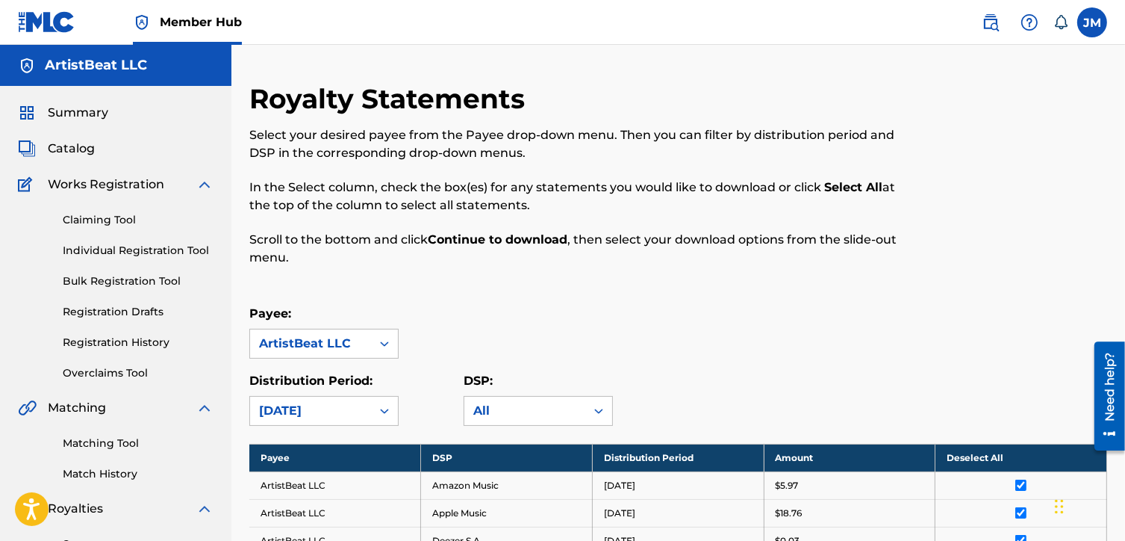
click at [1080, 184] on div at bounding box center [1008, 183] width 197 height 202
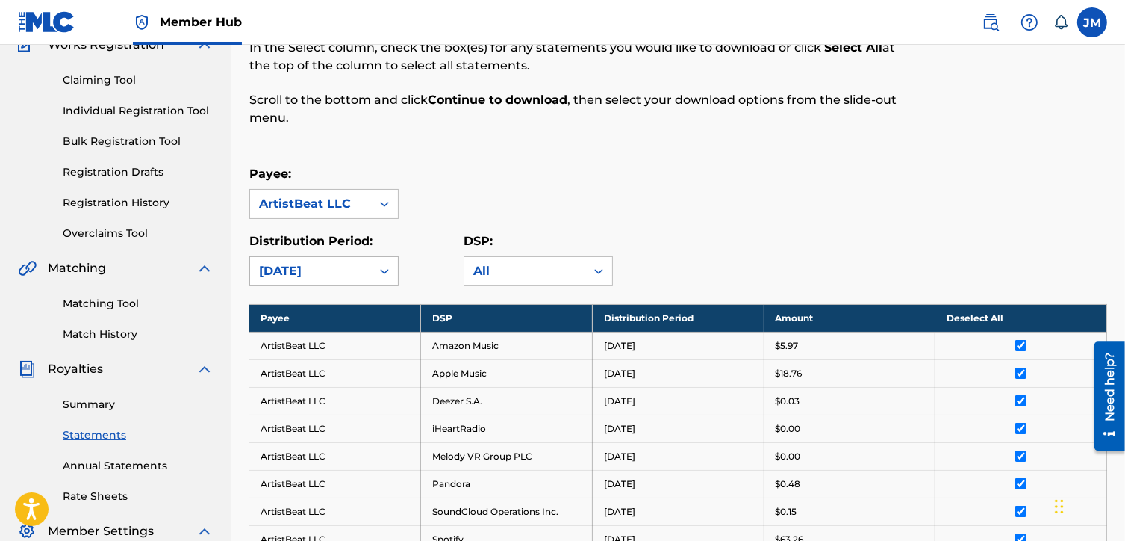
scroll to position [149, 0]
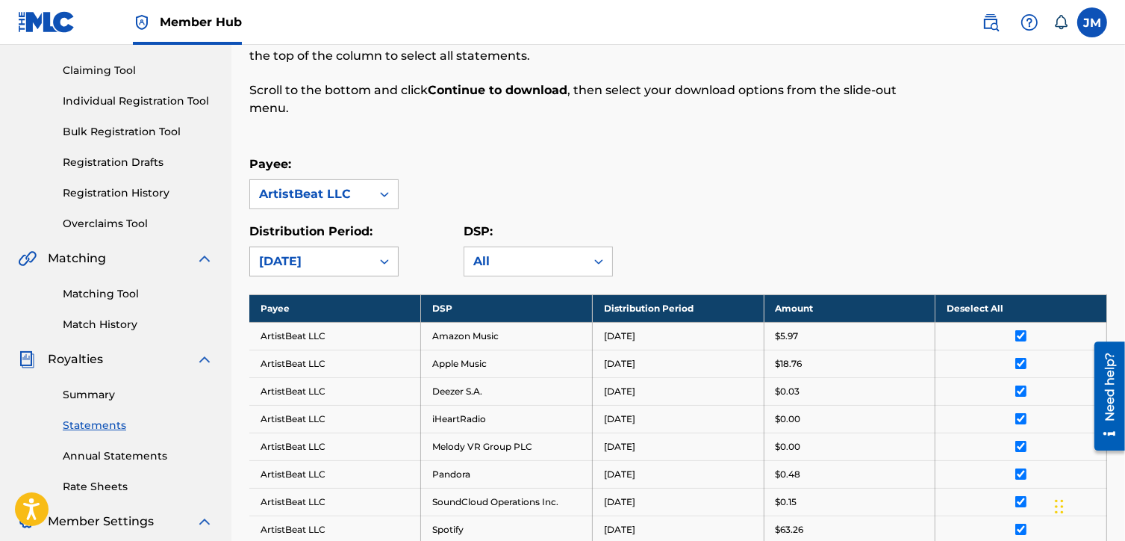
click at [312, 255] on div "[DATE]" at bounding box center [310, 261] width 103 height 18
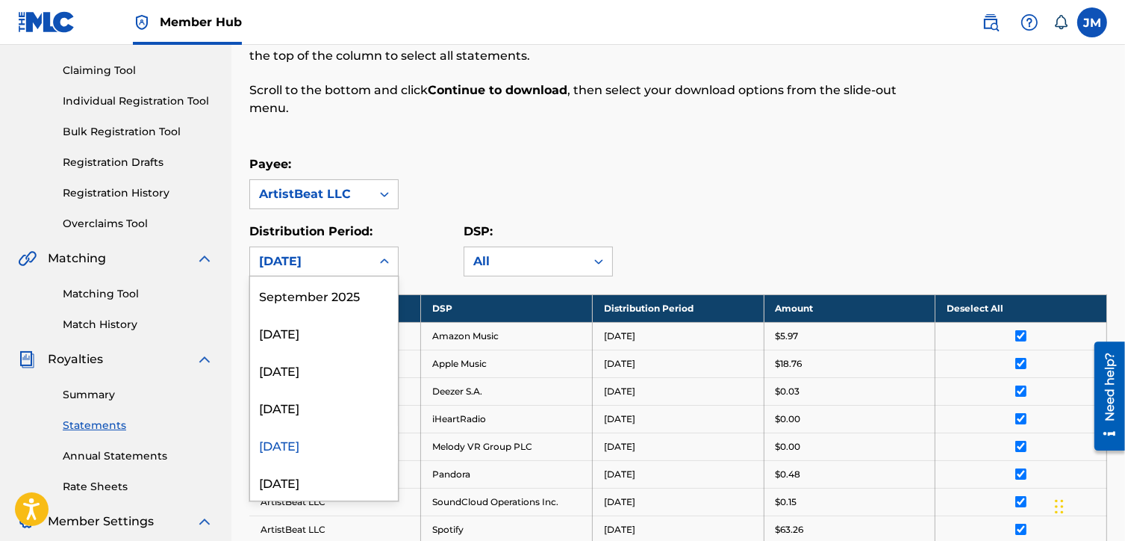
scroll to position [75, 0]
click at [319, 417] on div "[DATE]" at bounding box center [324, 406] width 148 height 37
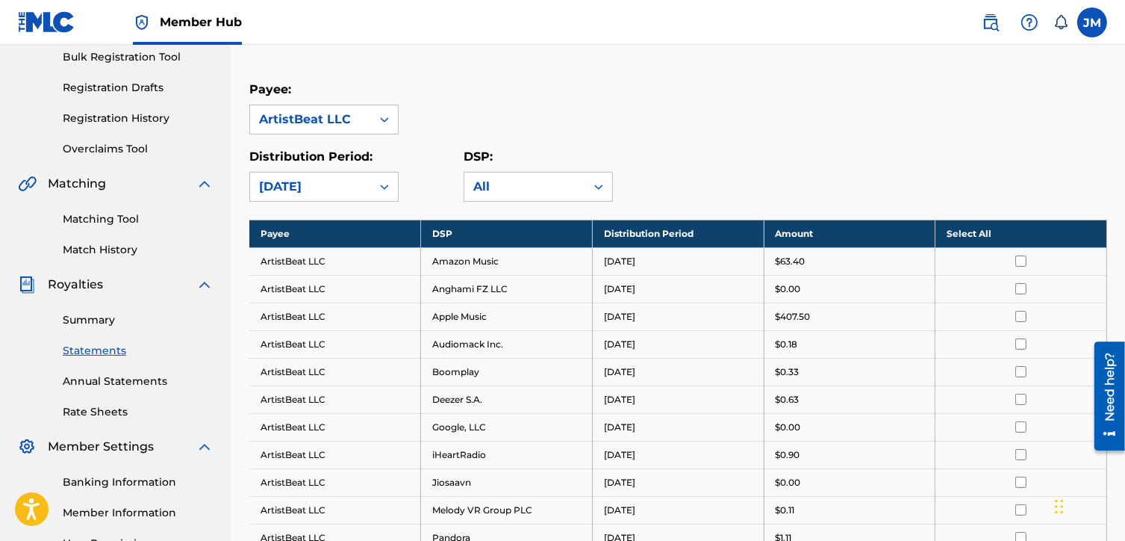
click at [961, 234] on th "Select All" at bounding box center [1022, 234] width 172 height 28
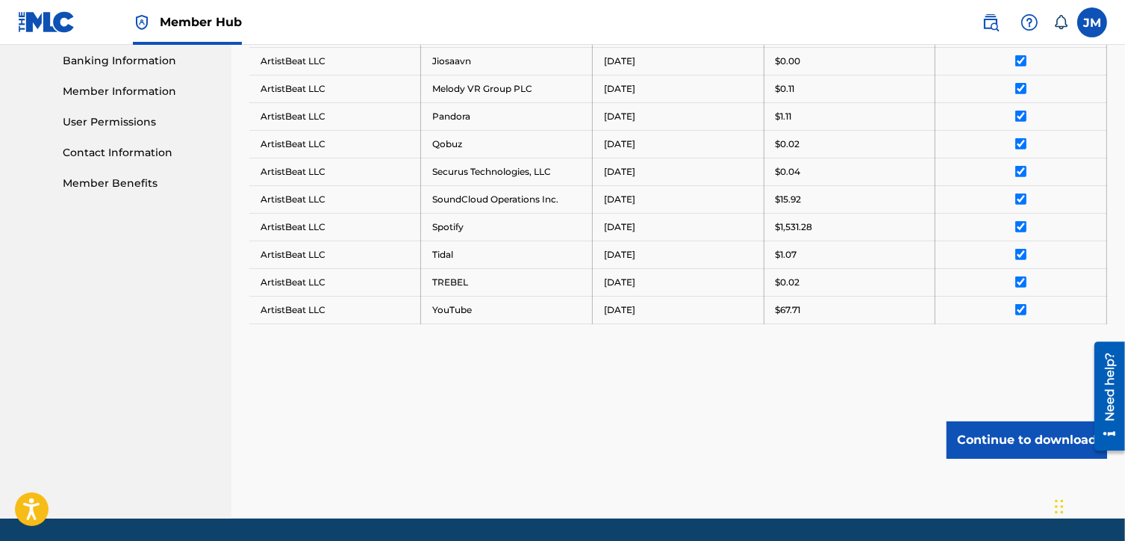
scroll to position [690, 0]
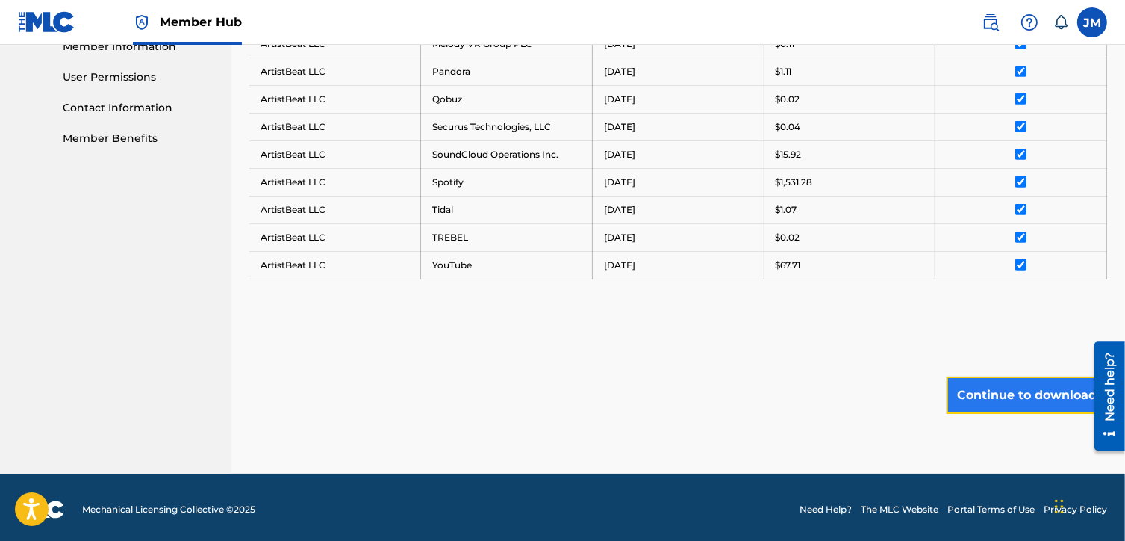
click at [962, 387] on button "Continue to download" at bounding box center [1027, 394] width 161 height 37
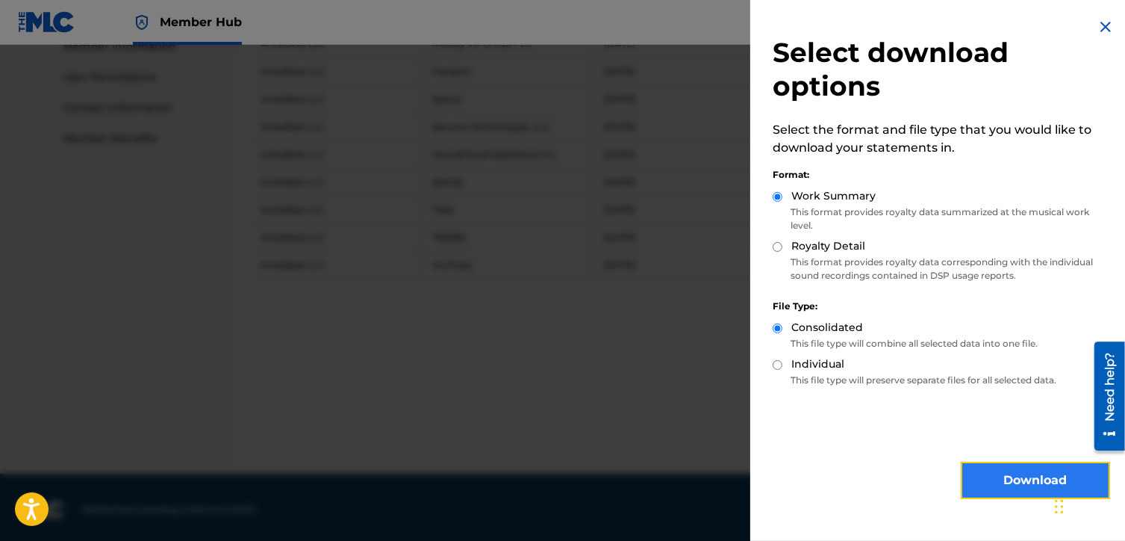
click at [988, 481] on button "Download" at bounding box center [1035, 479] width 149 height 37
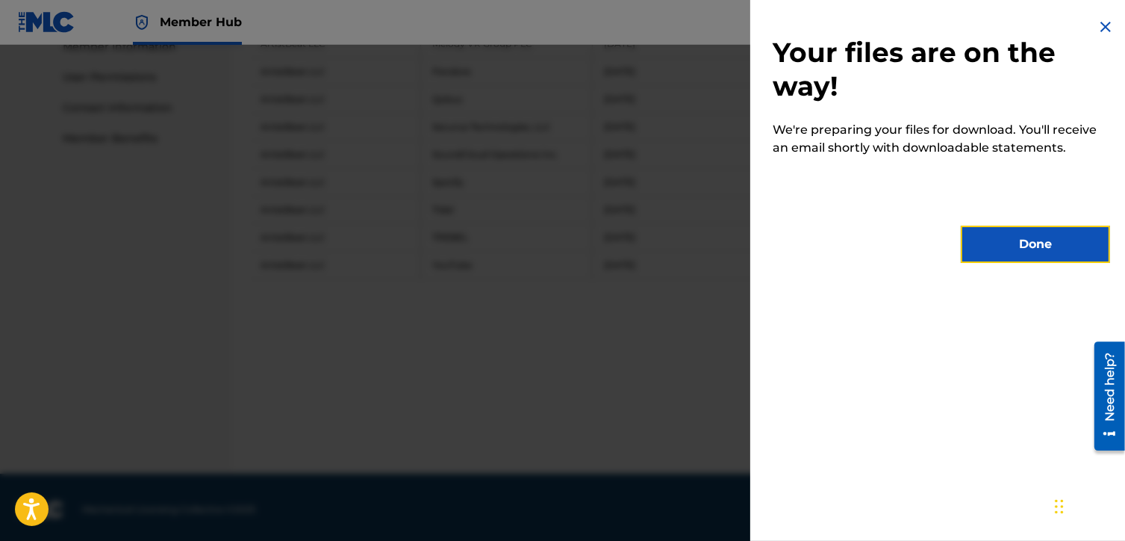
drag, startPoint x: 1018, startPoint y: 242, endPoint x: 991, endPoint y: 237, distance: 28.1
click at [991, 237] on button "Done" at bounding box center [1035, 243] width 149 height 37
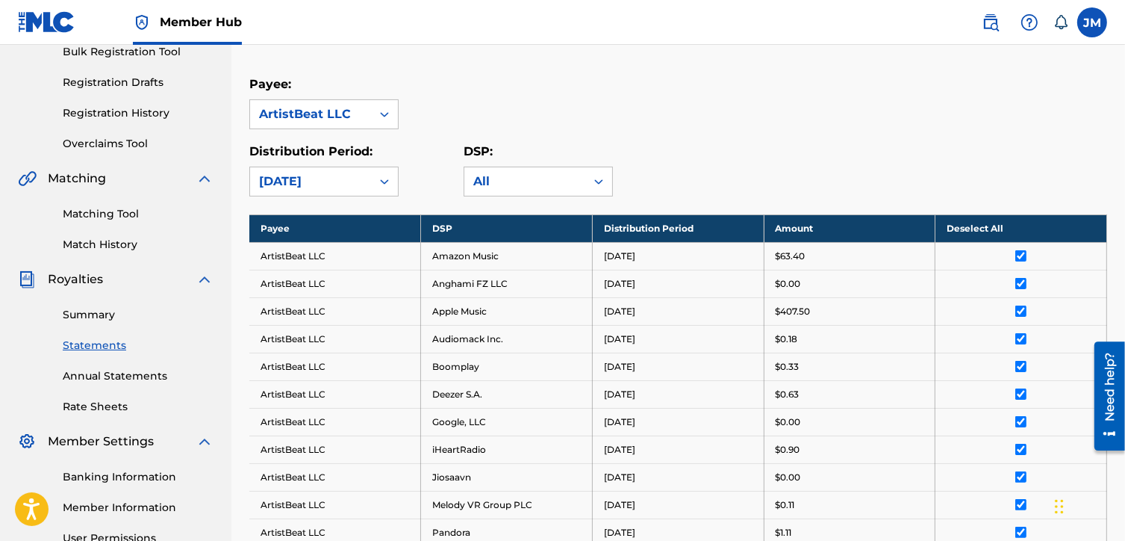
scroll to position [93, 0]
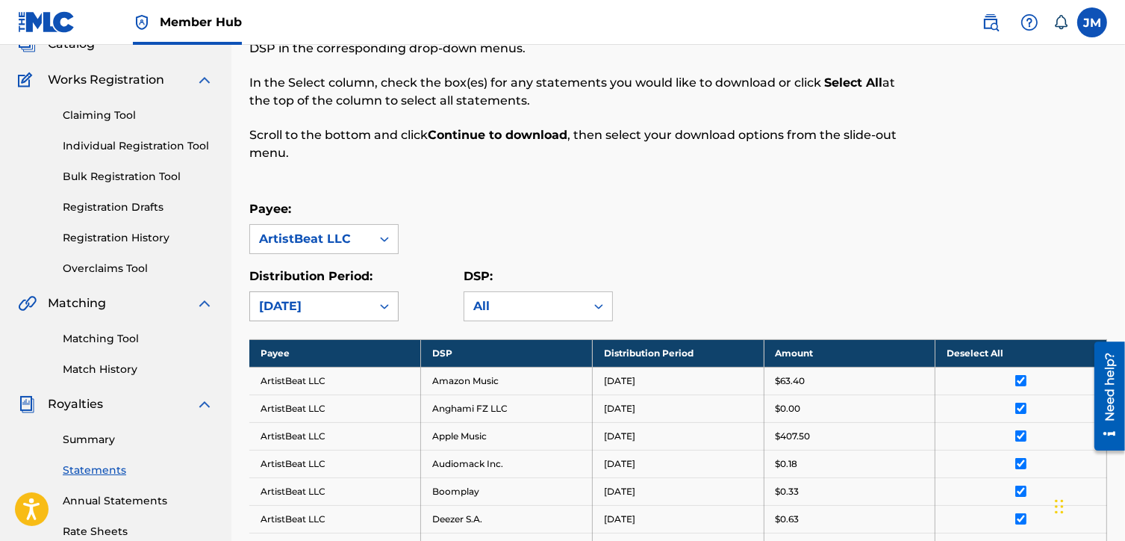
click at [311, 321] on div "[DATE]" at bounding box center [323, 306] width 149 height 30
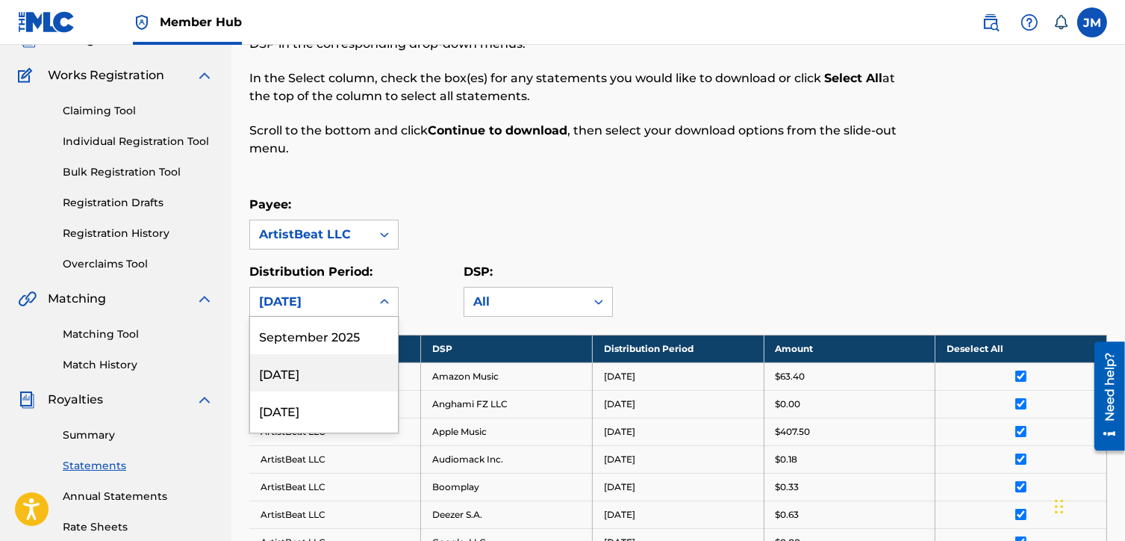
scroll to position [149, 0]
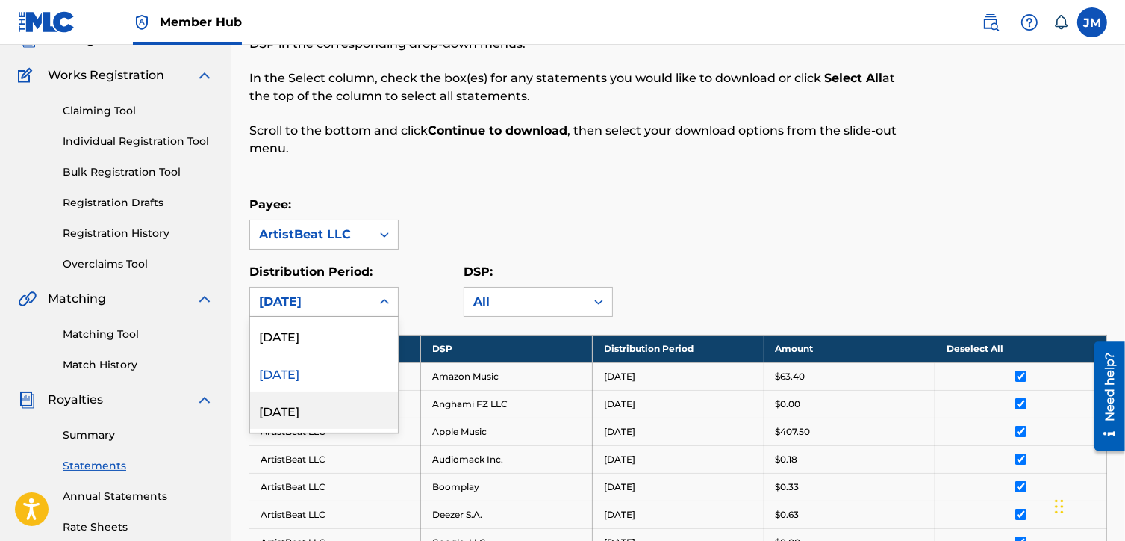
click at [314, 402] on div "[DATE]" at bounding box center [324, 409] width 148 height 37
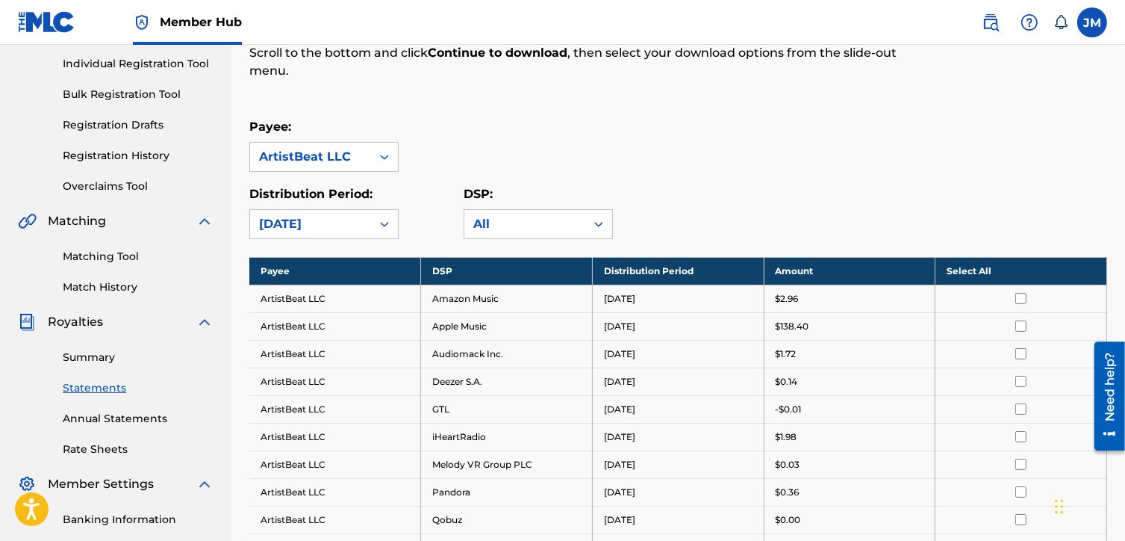
scroll to position [184, 0]
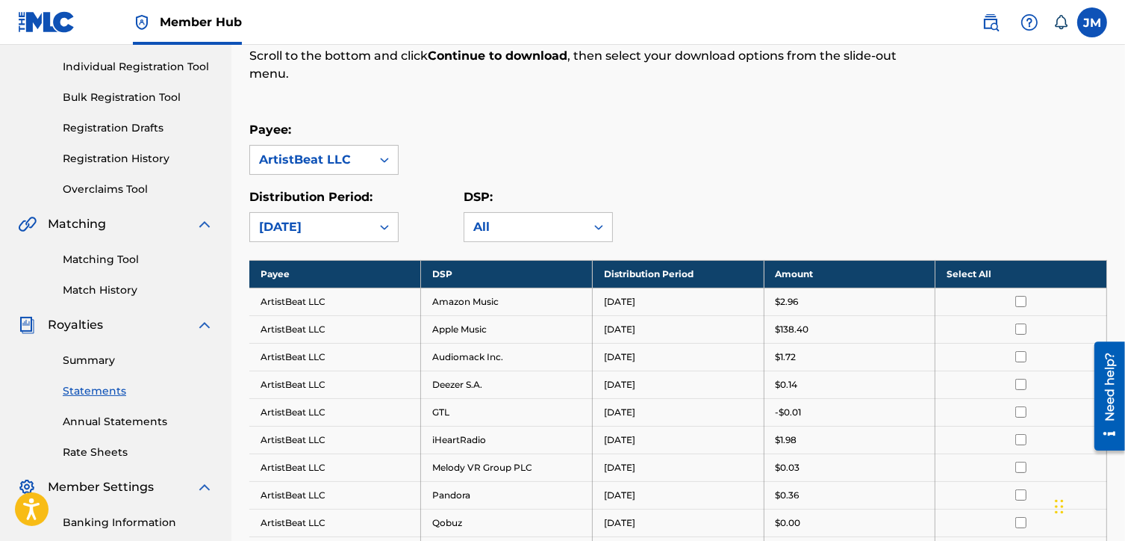
click at [970, 267] on th "Select All" at bounding box center [1022, 274] width 172 height 28
drag, startPoint x: 1114, startPoint y: 169, endPoint x: 1099, endPoint y: 177, distance: 17.0
click at [1111, 171] on div "Royalty Statements Select your desired payee from the Payee drop-down menu. The…" at bounding box center [678, 383] width 894 height 971
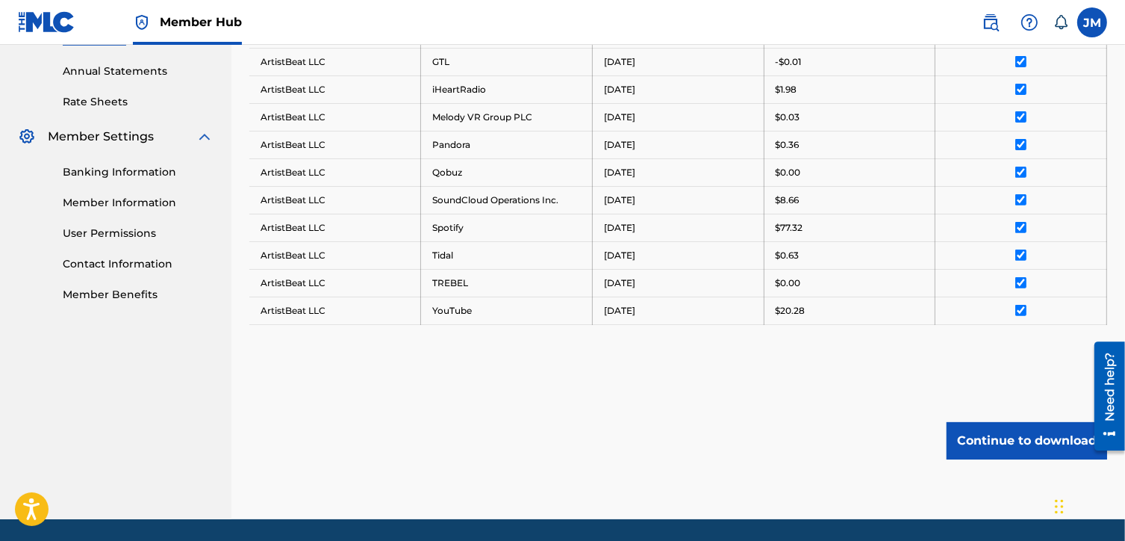
scroll to position [557, 0]
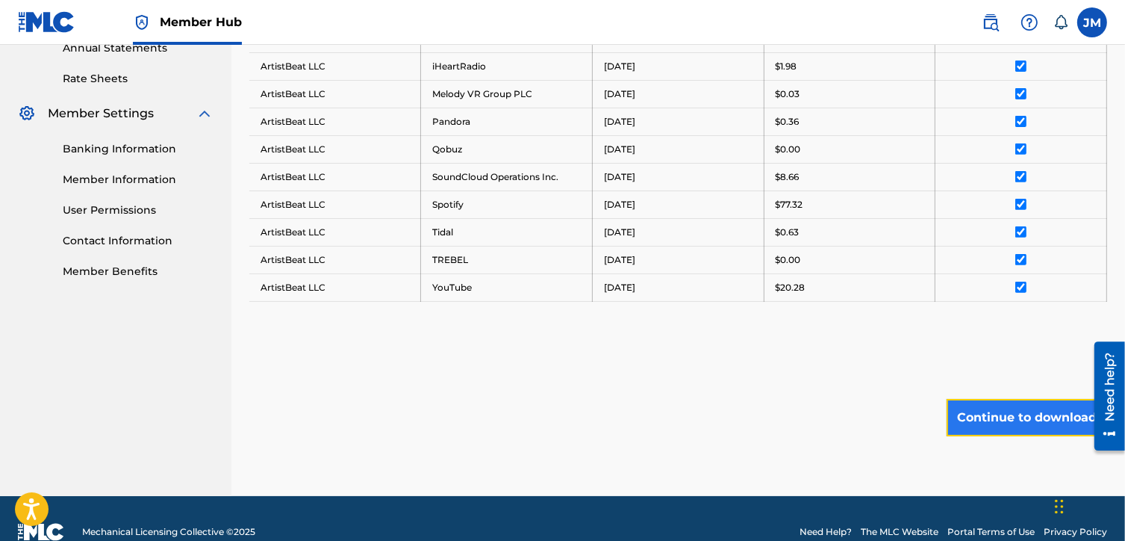
click at [992, 402] on button "Continue to download" at bounding box center [1027, 417] width 161 height 37
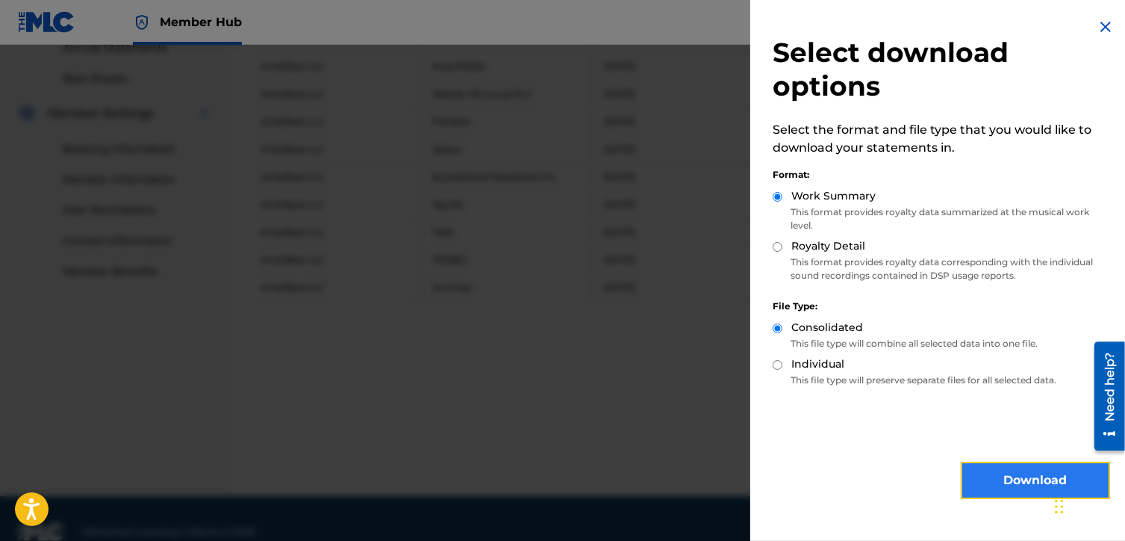
click at [971, 468] on button "Download" at bounding box center [1035, 479] width 149 height 37
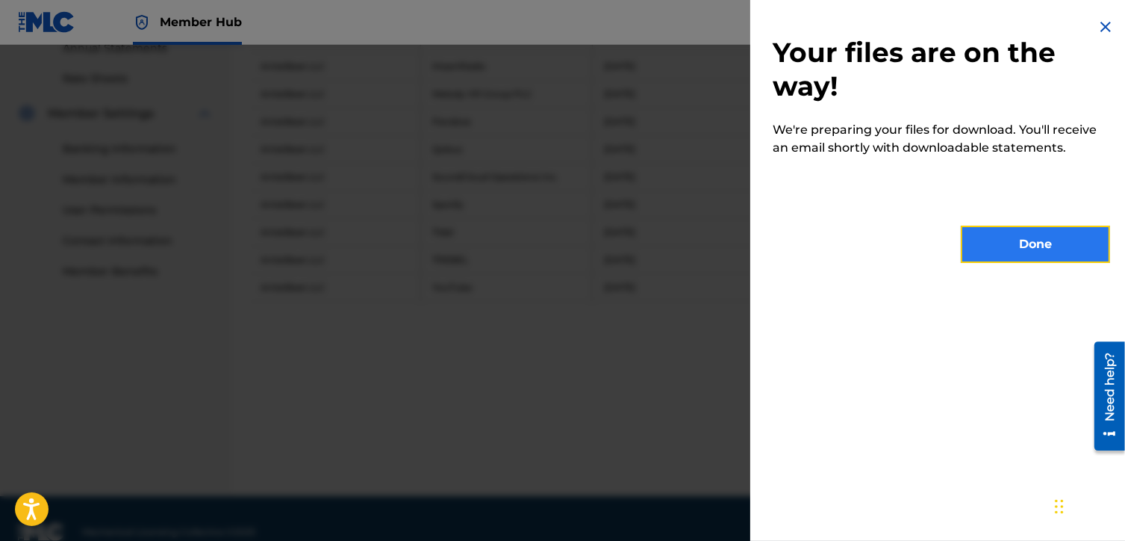
click at [999, 247] on button "Done" at bounding box center [1035, 243] width 149 height 37
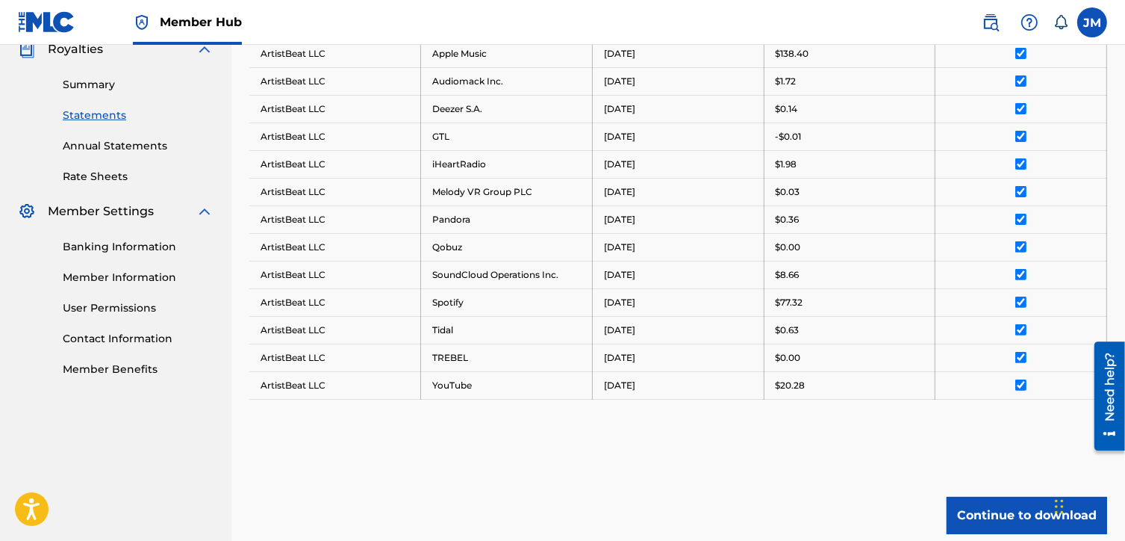
scroll to position [258, 0]
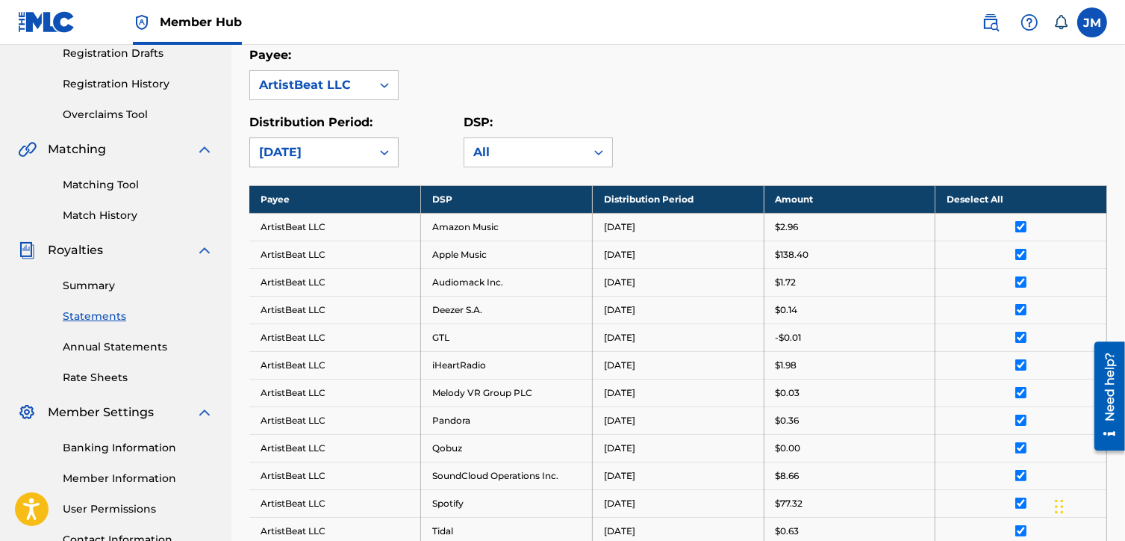
click at [374, 155] on div at bounding box center [384, 152] width 27 height 27
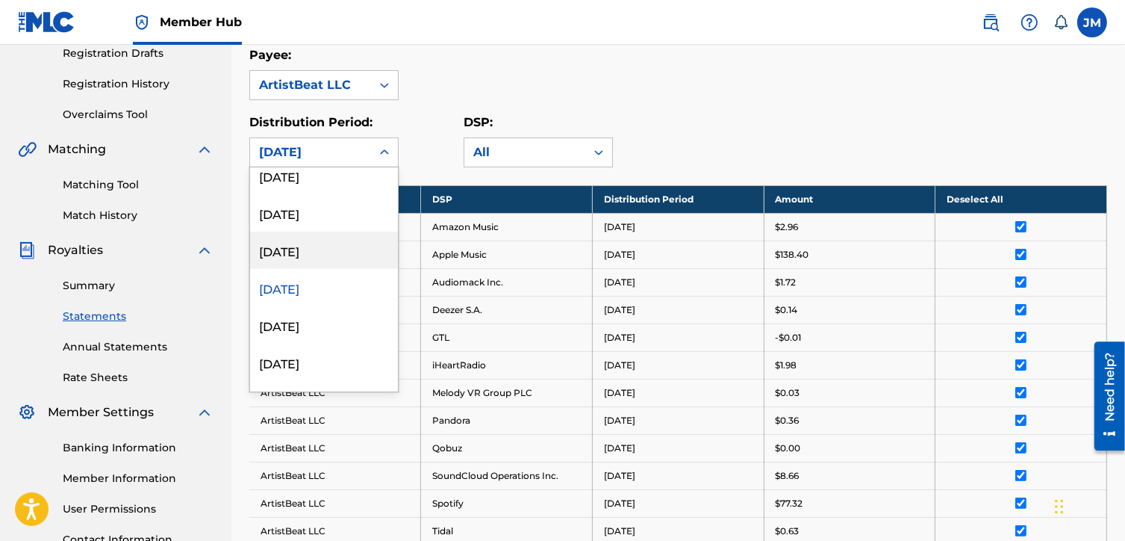
scroll to position [149, 0]
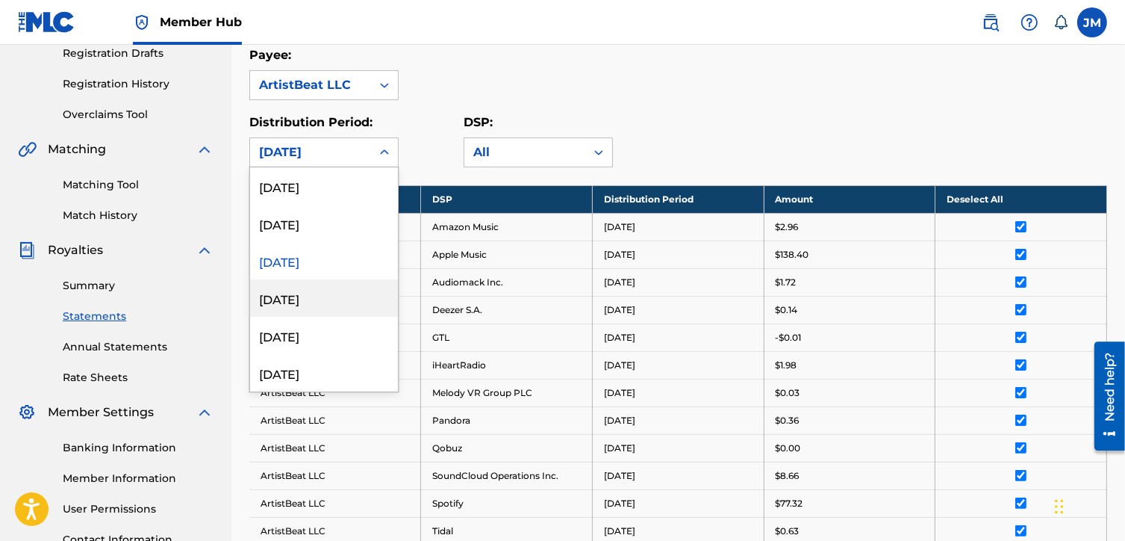
click at [343, 302] on div "[DATE]" at bounding box center [324, 297] width 148 height 37
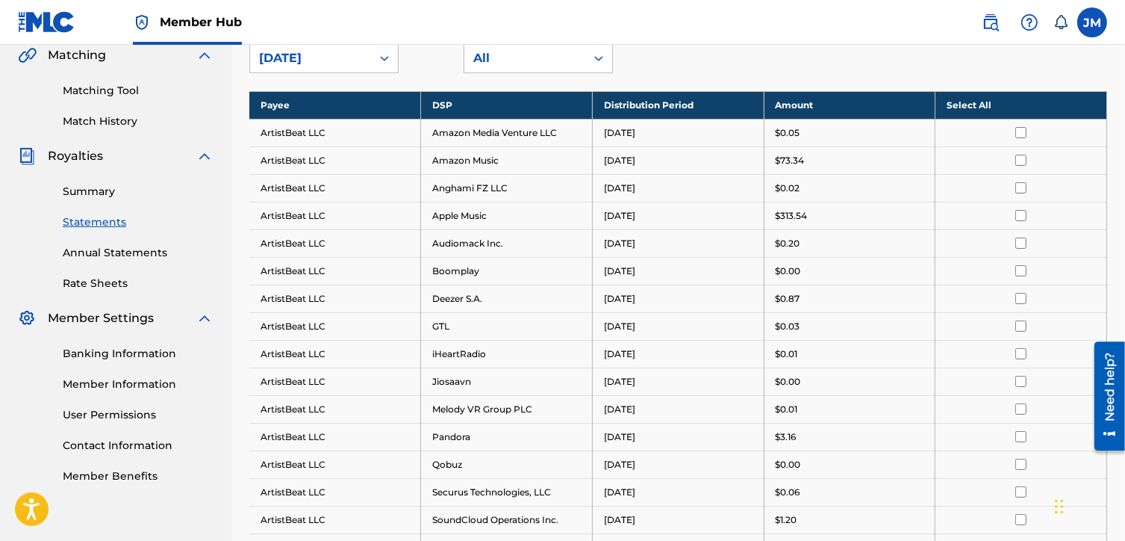
scroll to position [184, 0]
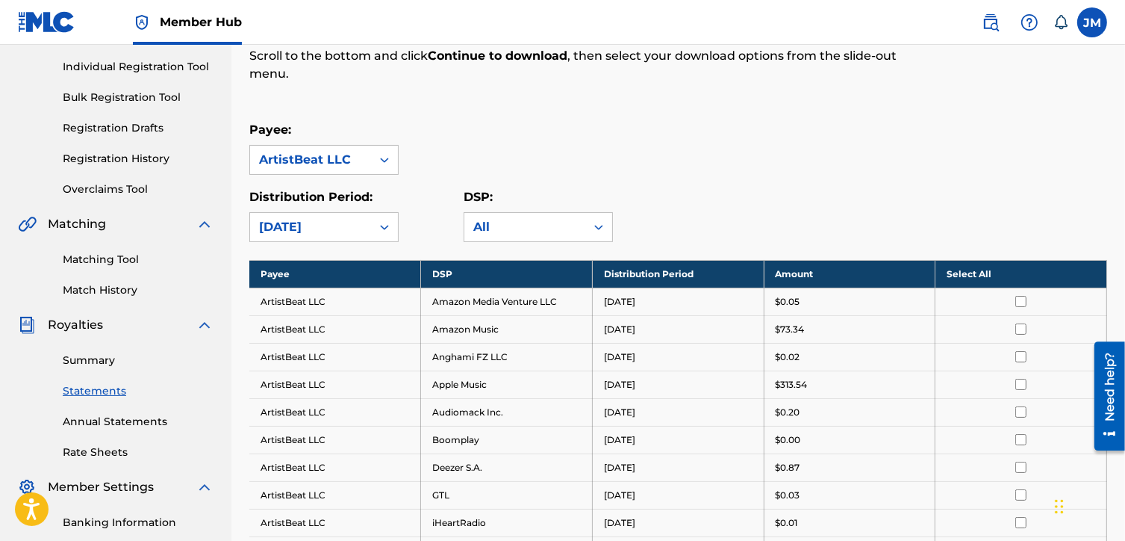
click at [973, 266] on th "Select All" at bounding box center [1022, 274] width 172 height 28
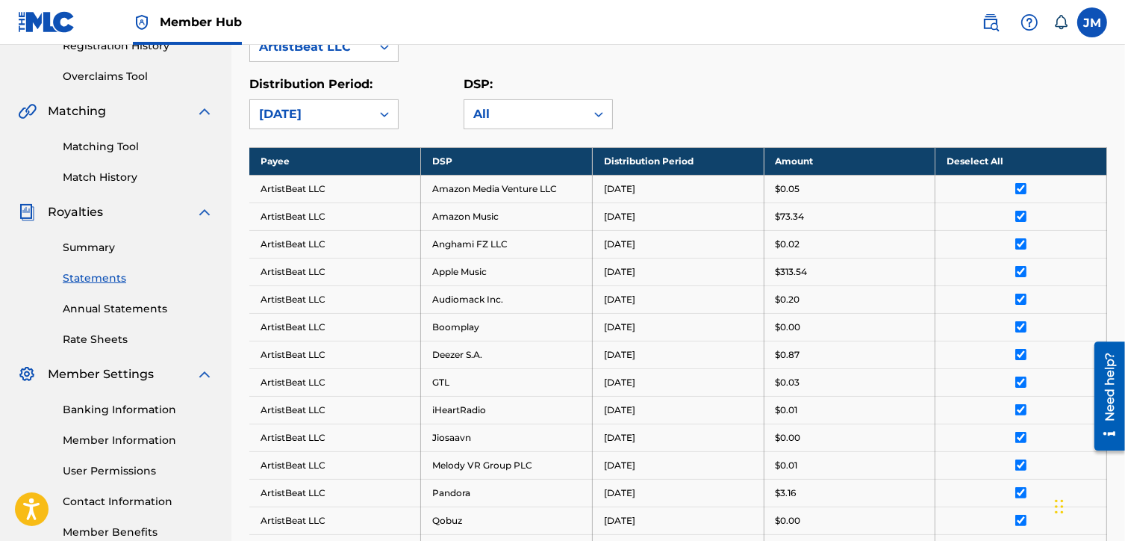
scroll to position [333, 0]
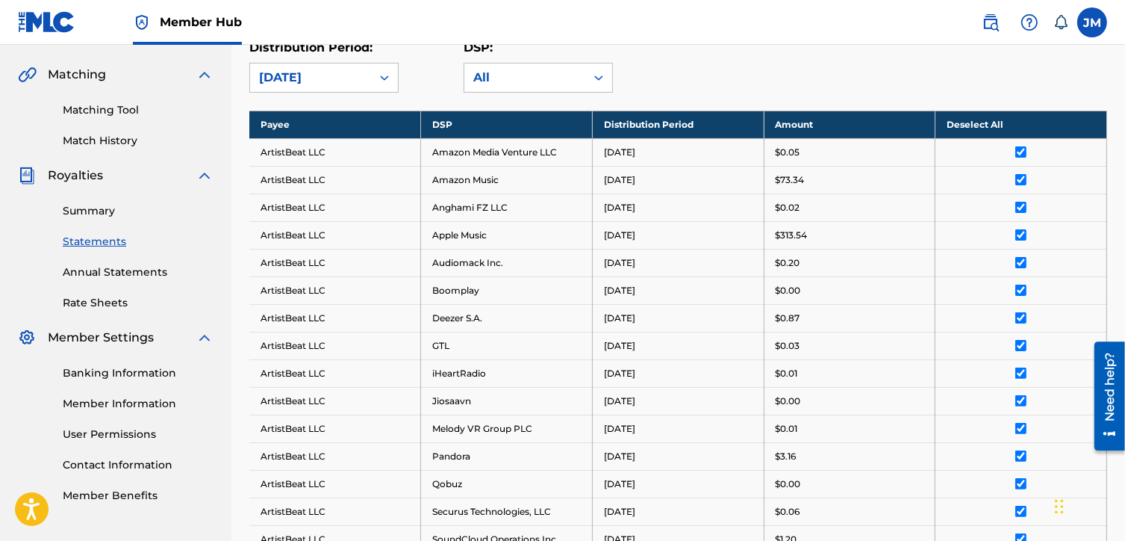
click at [2, 367] on div "Summary Catalog Works Registration Claiming Tool Individual Registration Tool B…" at bounding box center [115, 137] width 231 height 768
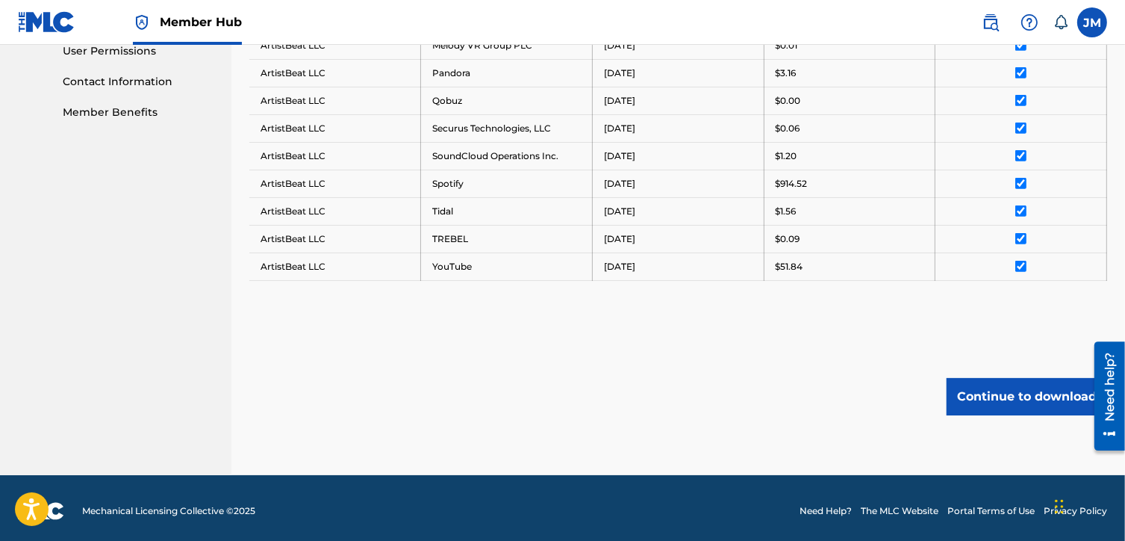
scroll to position [718, 0]
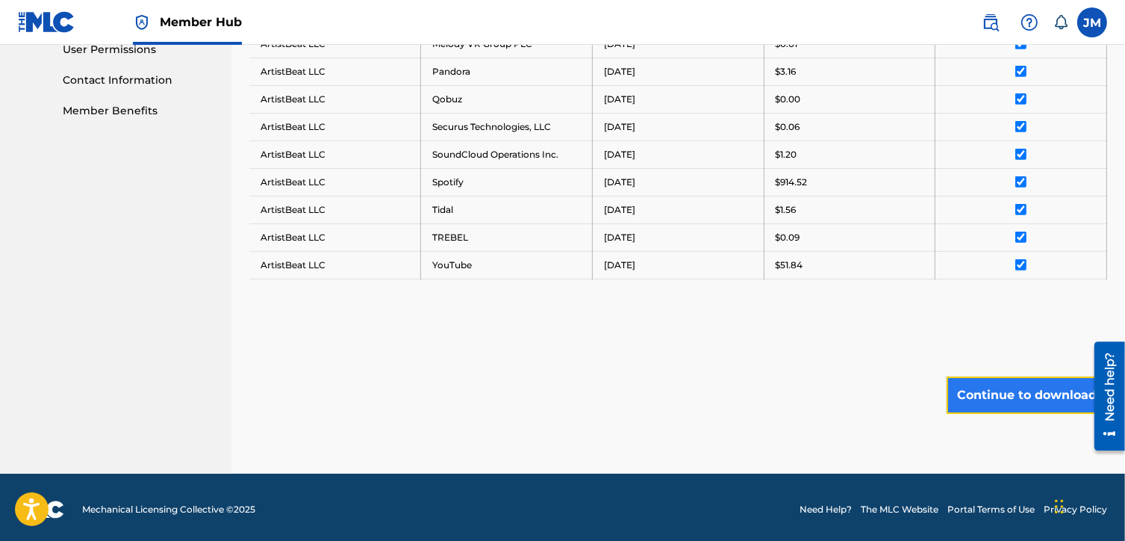
click at [986, 392] on button "Continue to download" at bounding box center [1027, 394] width 161 height 37
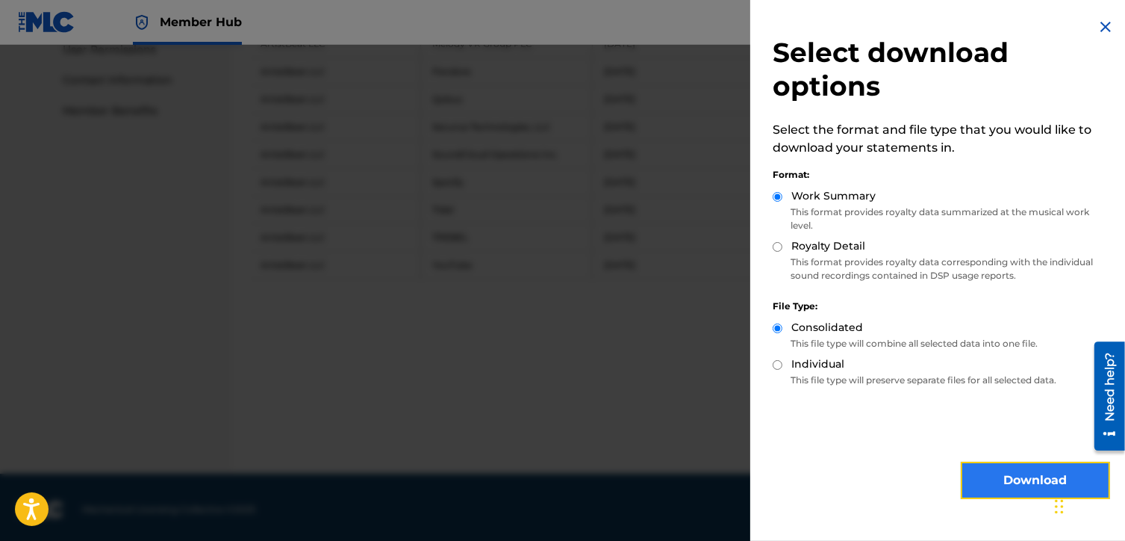
click at [1004, 475] on button "Download" at bounding box center [1035, 479] width 149 height 37
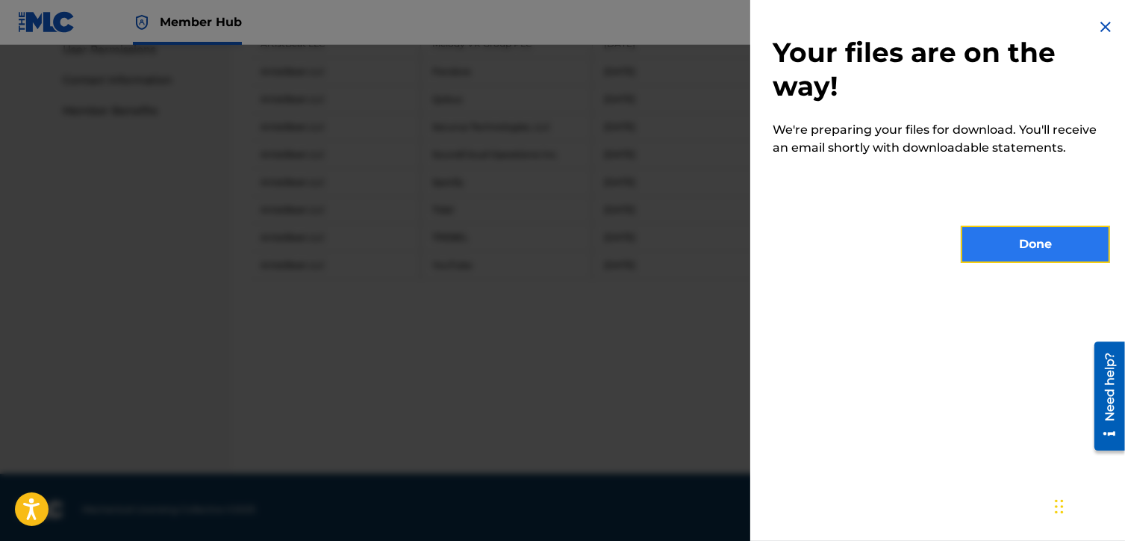
drag, startPoint x: 986, startPoint y: 246, endPoint x: 914, endPoint y: 245, distance: 71.7
click at [986, 246] on button "Done" at bounding box center [1035, 243] width 149 height 37
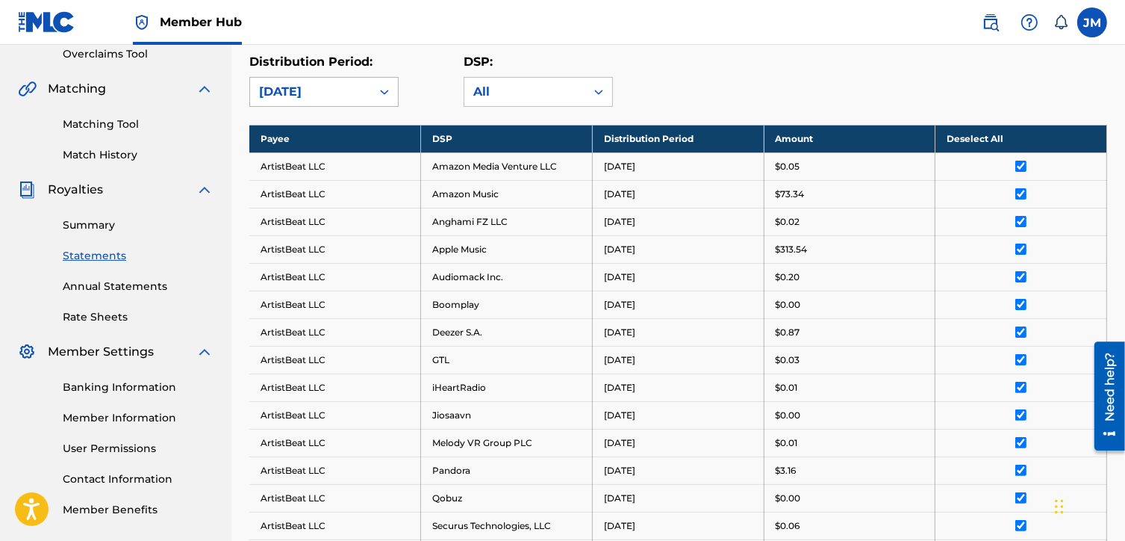
scroll to position [195, 0]
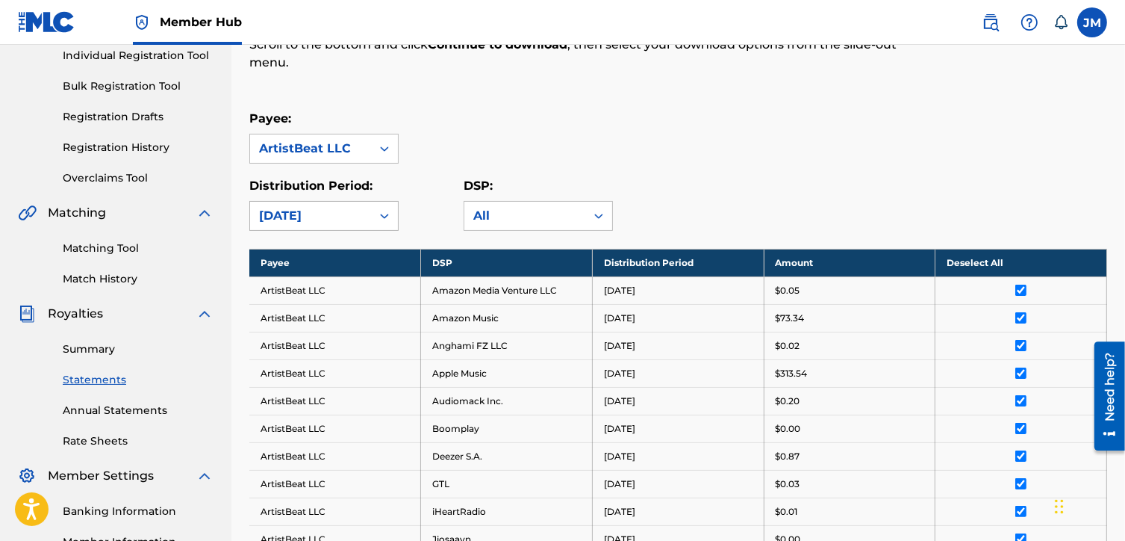
click at [355, 223] on div "[DATE]" at bounding box center [310, 216] width 121 height 28
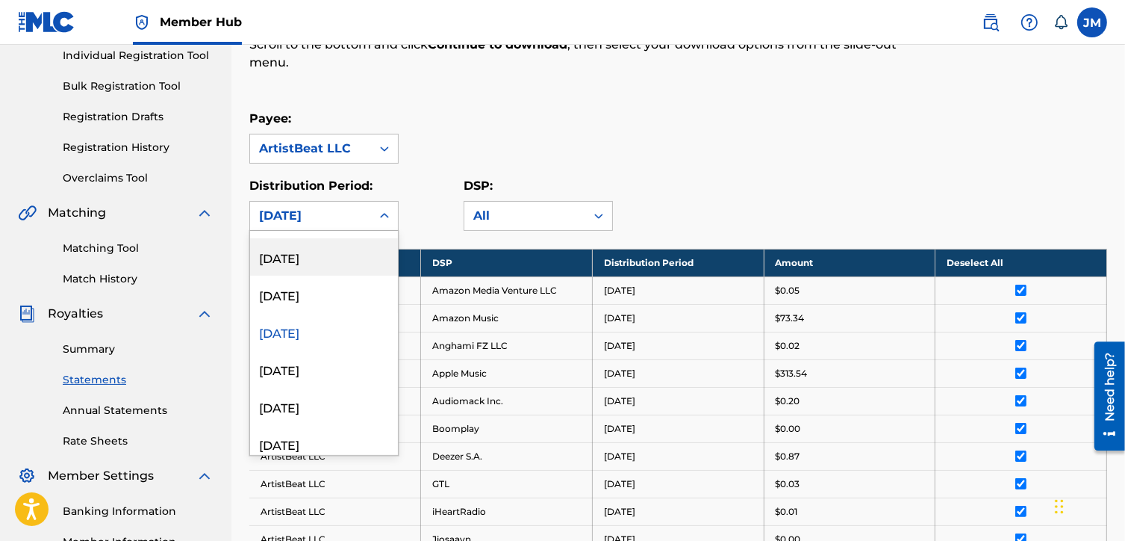
scroll to position [224, 0]
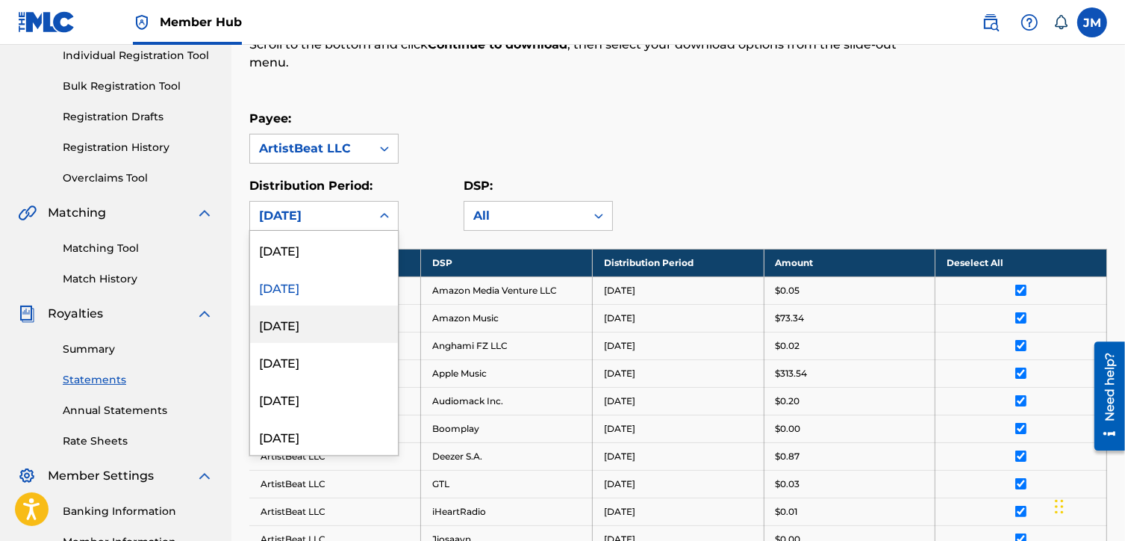
click at [329, 335] on div "[DATE]" at bounding box center [324, 323] width 148 height 37
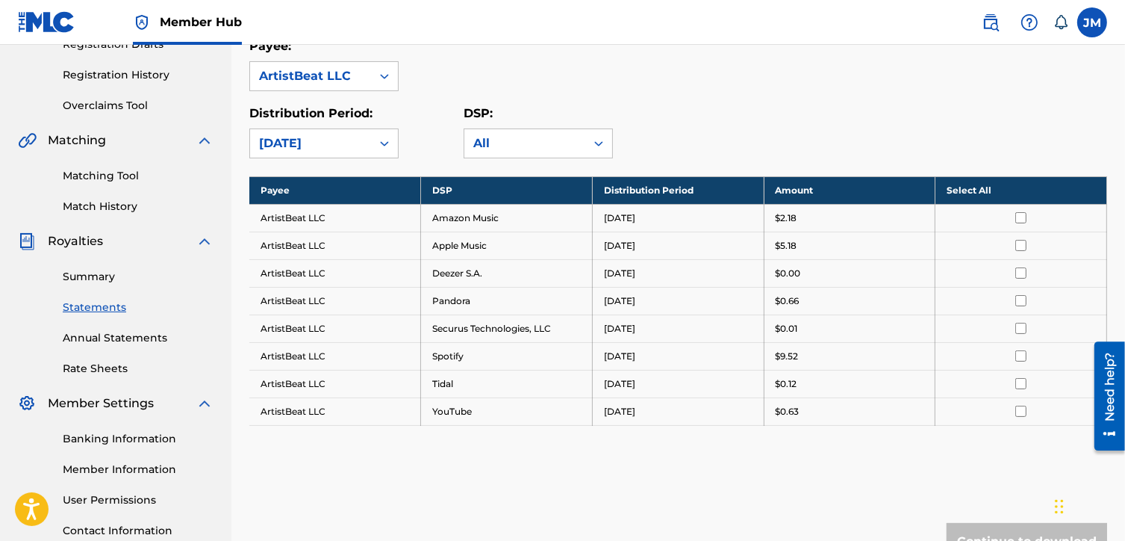
scroll to position [270, 0]
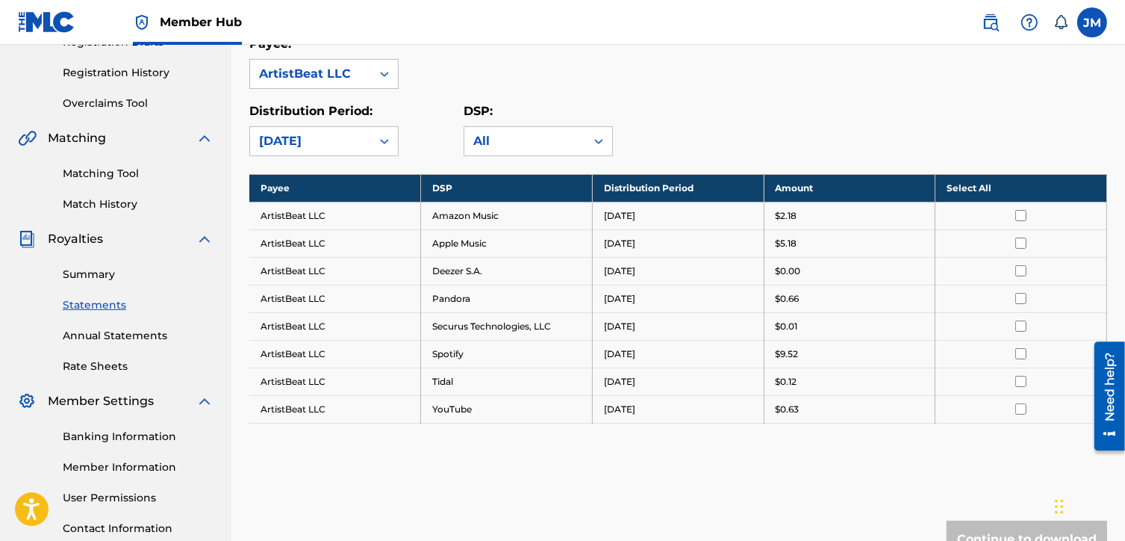
click at [974, 184] on th "Select All" at bounding box center [1022, 188] width 172 height 28
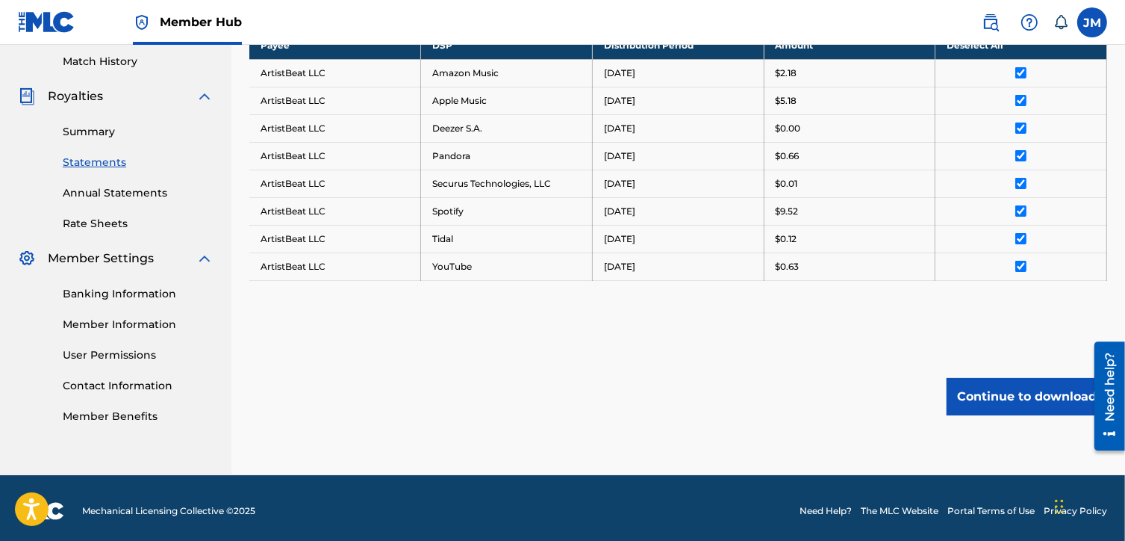
scroll to position [415, 0]
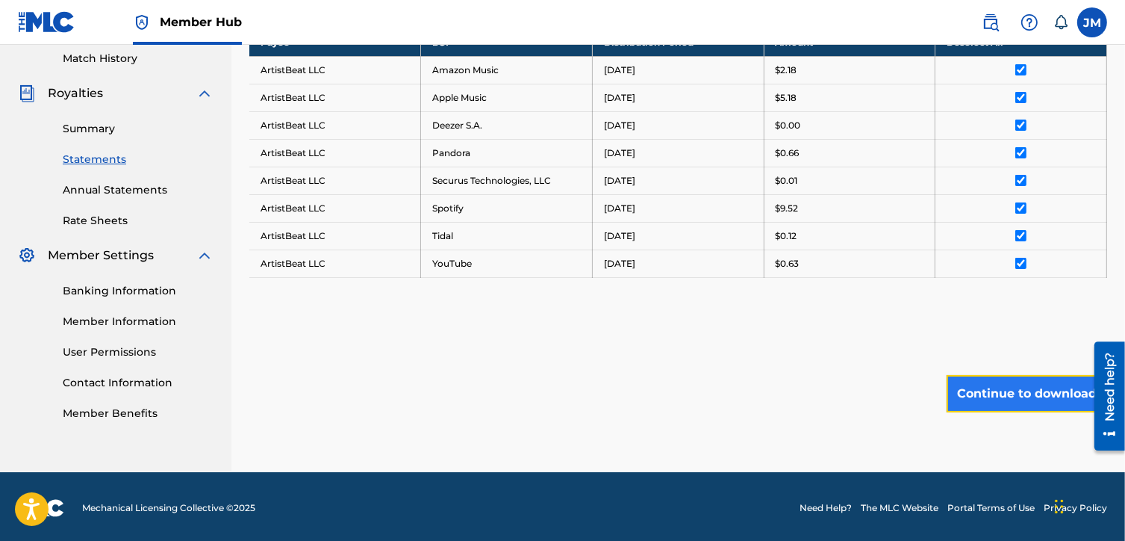
click at [1004, 389] on button "Continue to download" at bounding box center [1027, 393] width 161 height 37
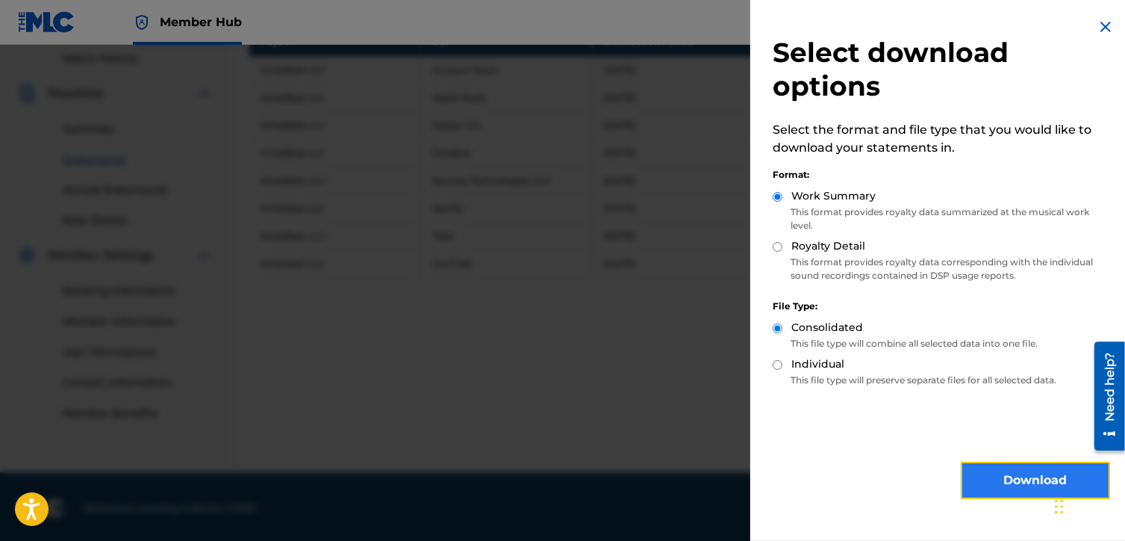
click at [992, 487] on button "Download" at bounding box center [1035, 479] width 149 height 37
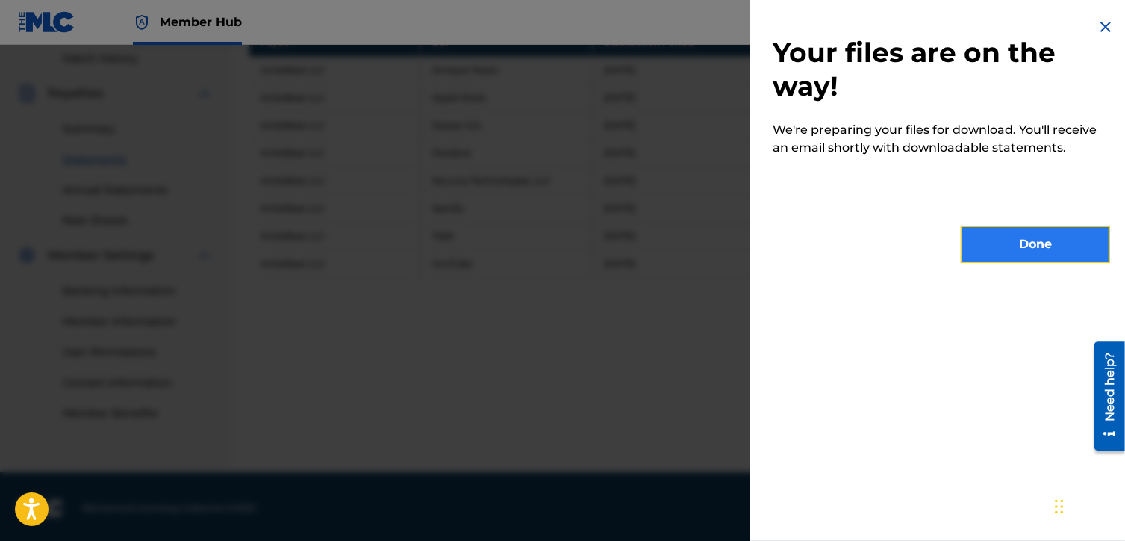
click at [1007, 243] on button "Done" at bounding box center [1035, 243] width 149 height 37
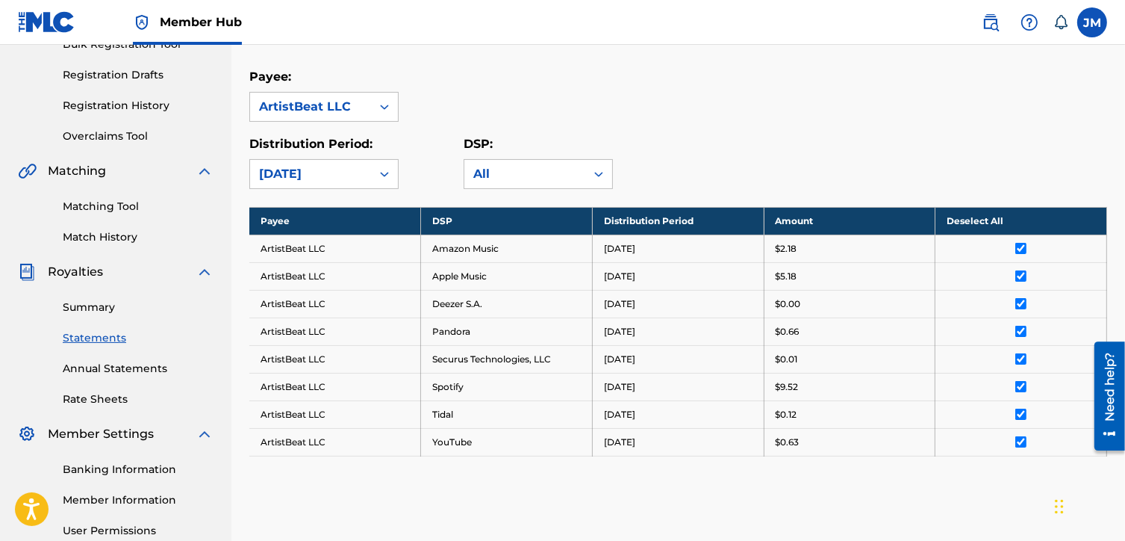
scroll to position [191, 0]
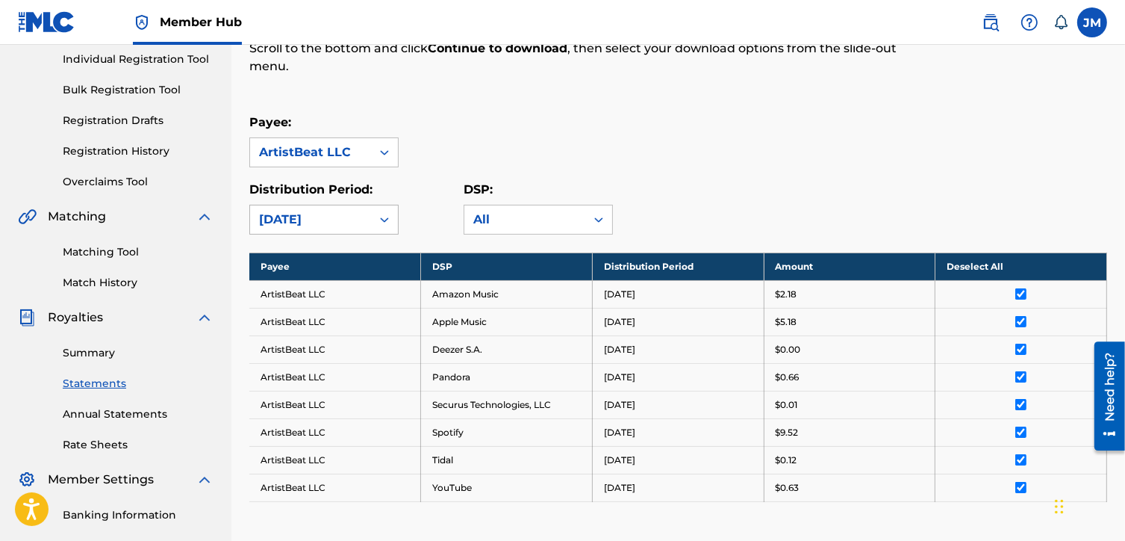
click at [373, 217] on div at bounding box center [384, 219] width 27 height 27
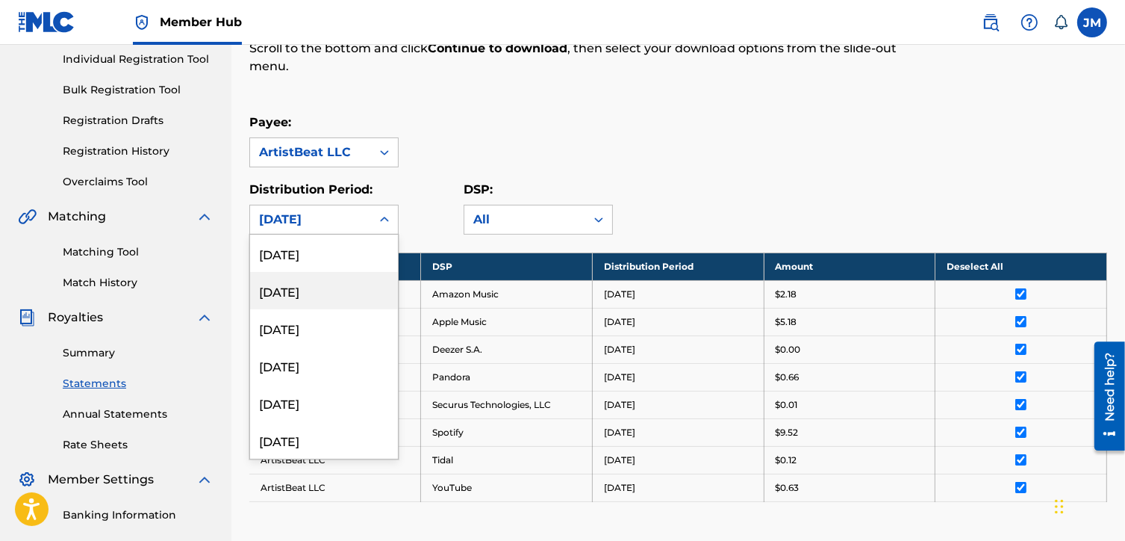
scroll to position [299, 0]
click at [342, 285] on div "[DATE]" at bounding box center [324, 290] width 148 height 37
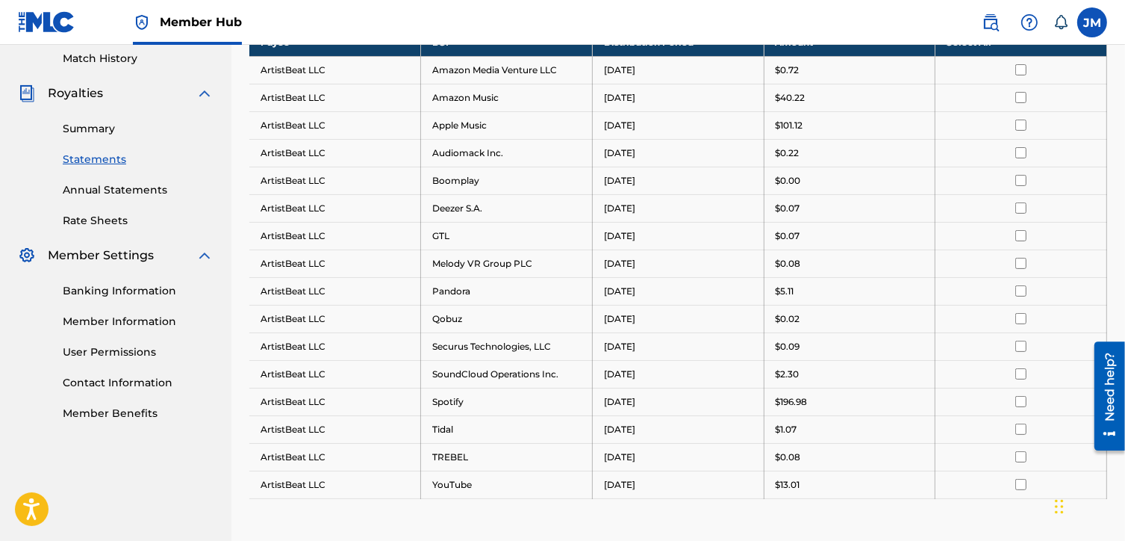
scroll to position [340, 0]
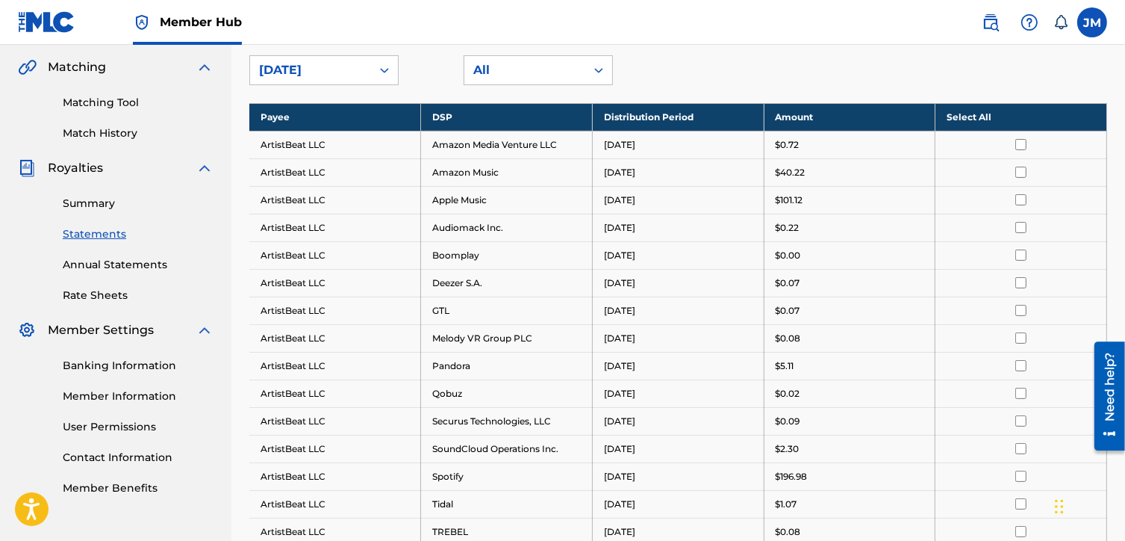
click at [988, 120] on th "Select All" at bounding box center [1022, 117] width 172 height 28
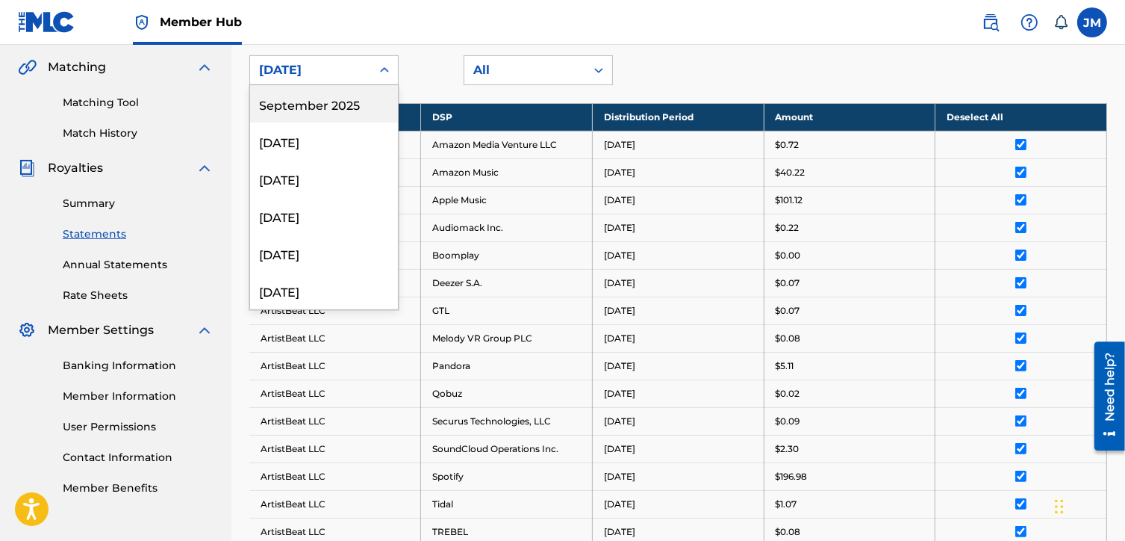
click at [371, 66] on div at bounding box center [384, 70] width 27 height 27
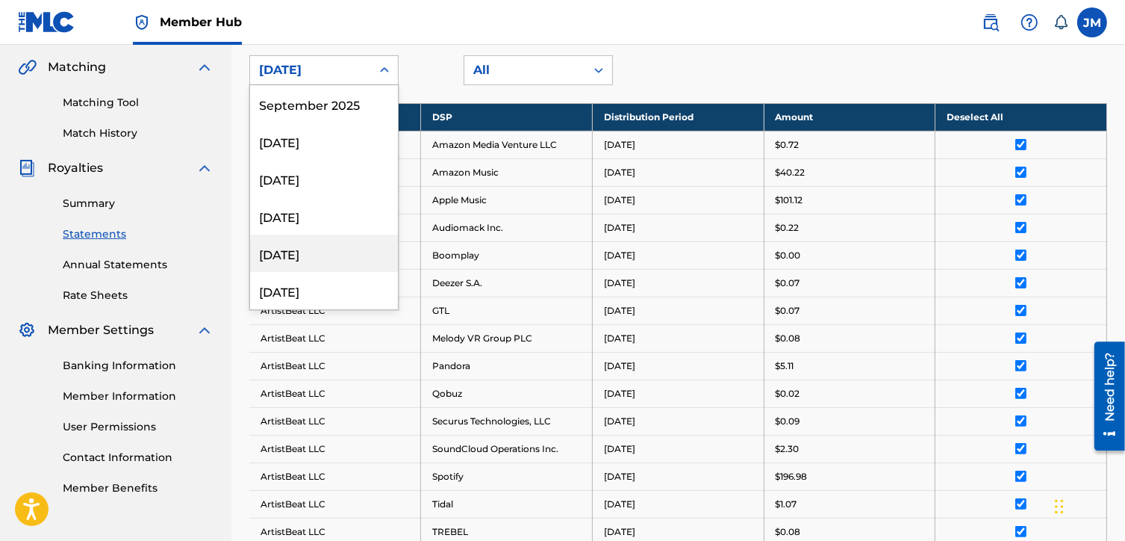
scroll to position [224, 0]
click at [350, 252] on div "[DATE]" at bounding box center [324, 252] width 148 height 37
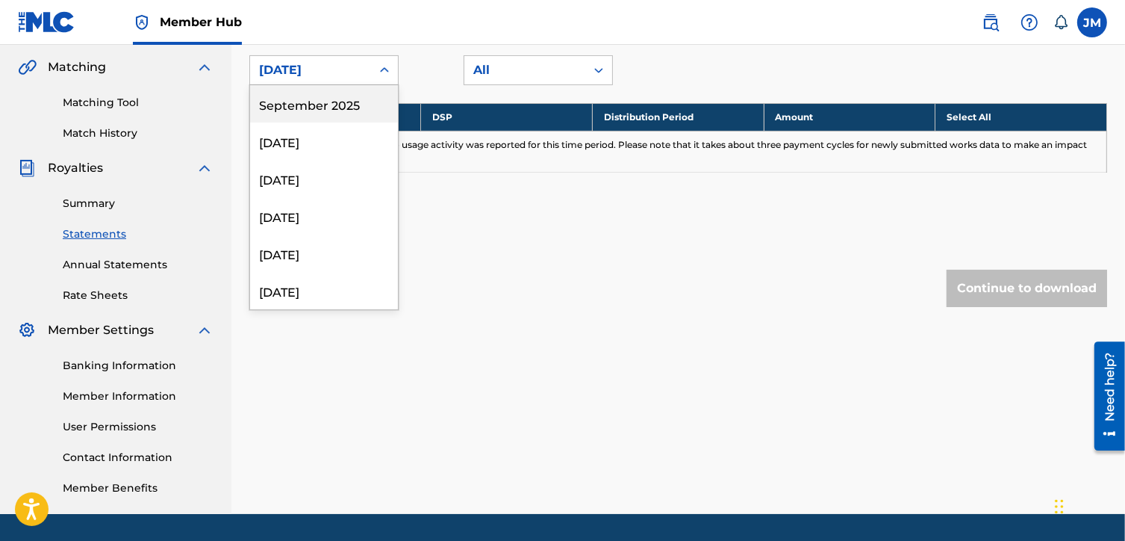
click at [373, 69] on div at bounding box center [384, 70] width 27 height 27
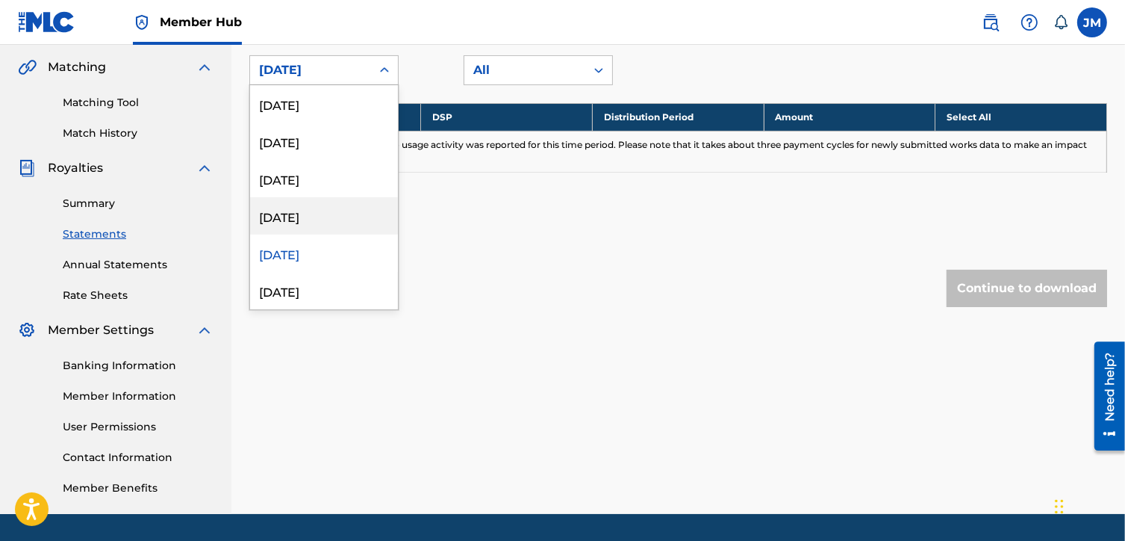
click at [337, 232] on div "[DATE] [DATE] [DATE] [DATE] [DATE] [DATE] [DATE] [DATE] [DATE] [DATE] [DATE] [D…" at bounding box center [324, 197] width 148 height 224
click at [346, 220] on div "[DATE]" at bounding box center [324, 215] width 148 height 37
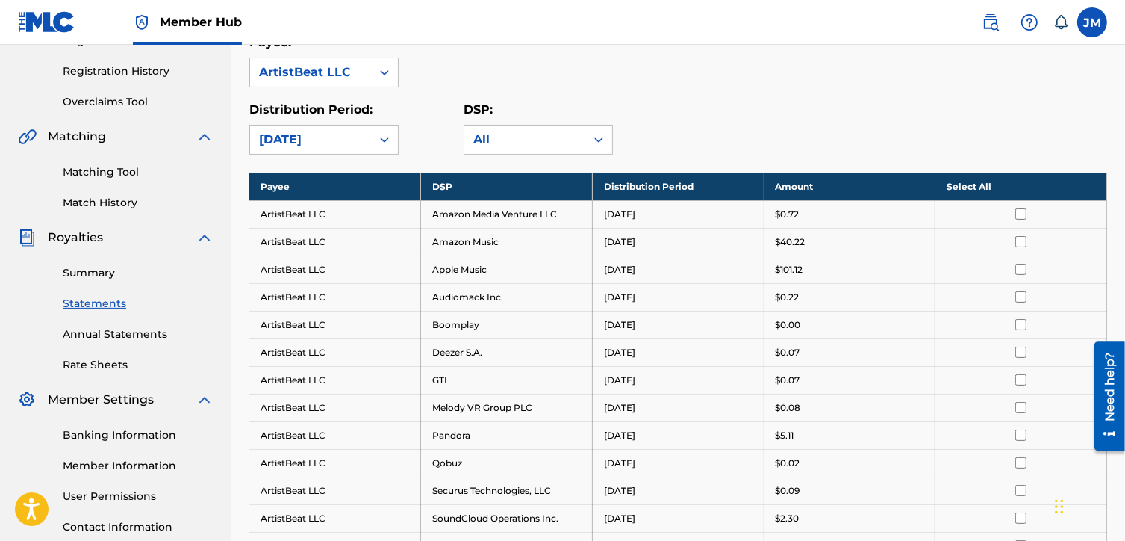
scroll to position [191, 0]
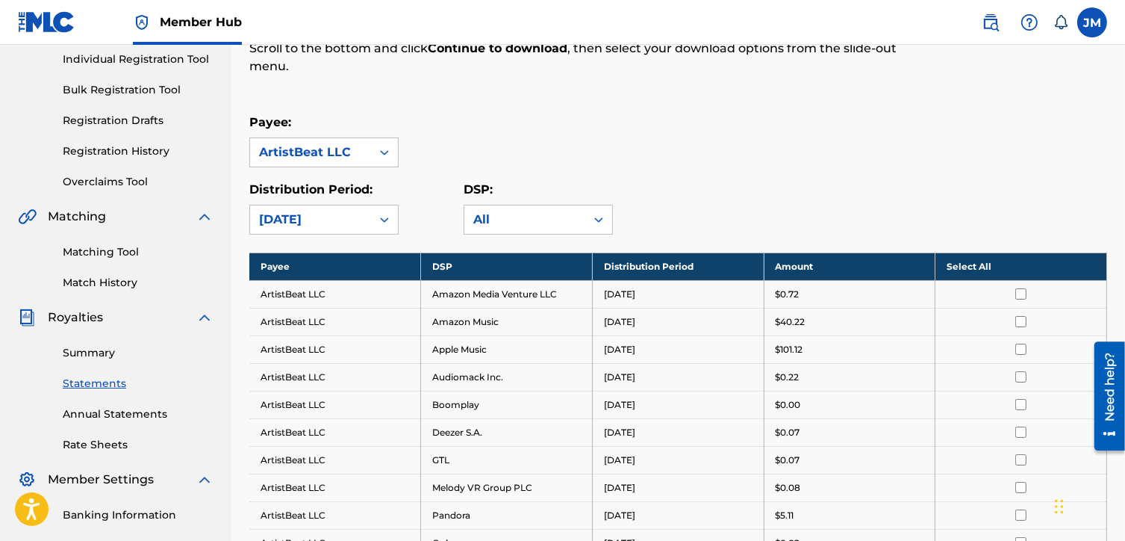
click at [977, 265] on th "Select All" at bounding box center [1022, 266] width 172 height 28
click at [1045, 202] on div "Distribution Period: [DATE] DSP: All" at bounding box center [678, 208] width 858 height 54
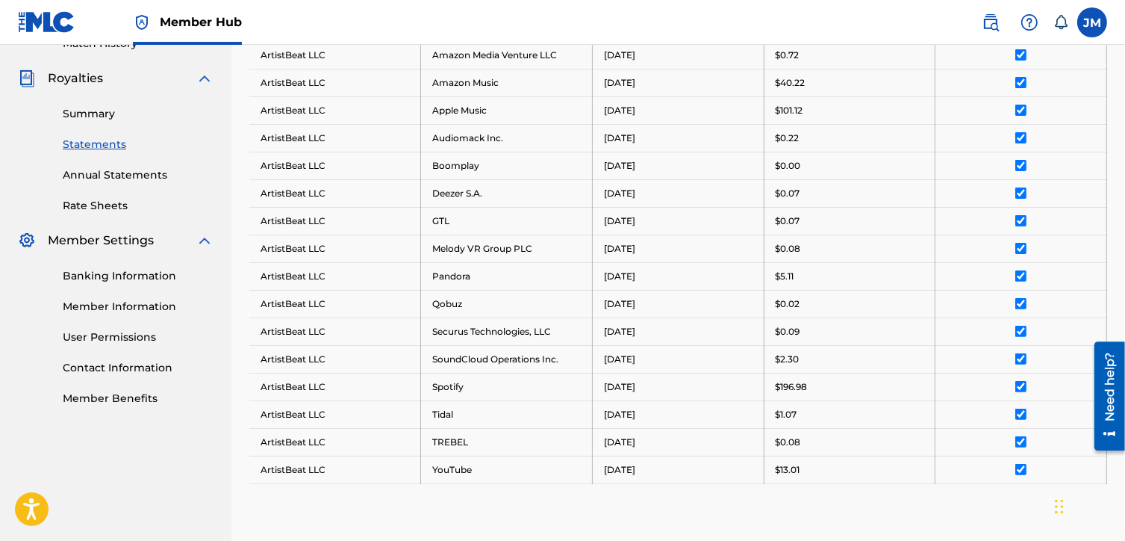
scroll to position [564, 0]
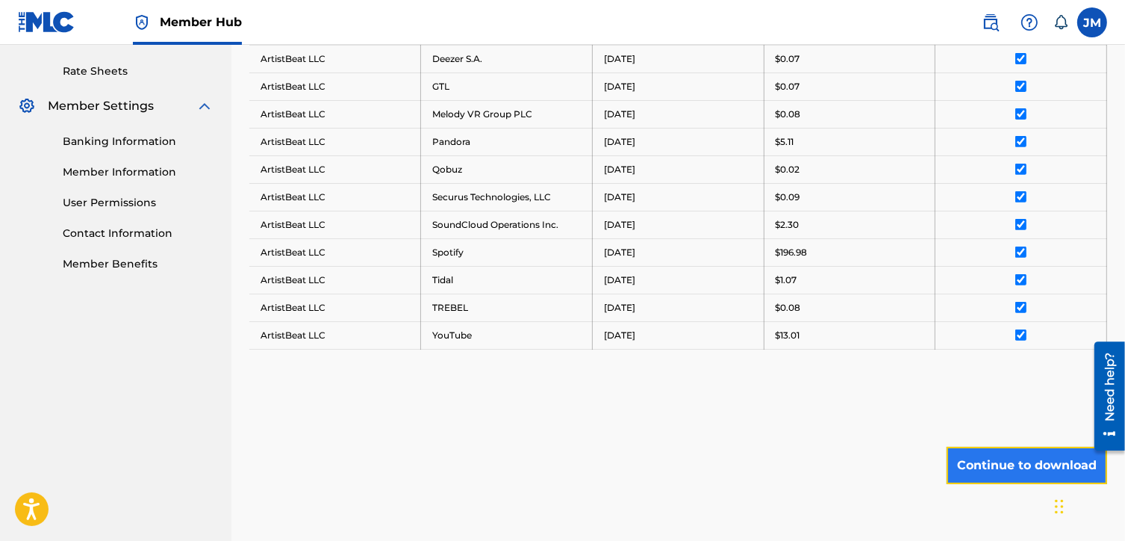
click at [977, 458] on button "Continue to download" at bounding box center [1027, 465] width 161 height 37
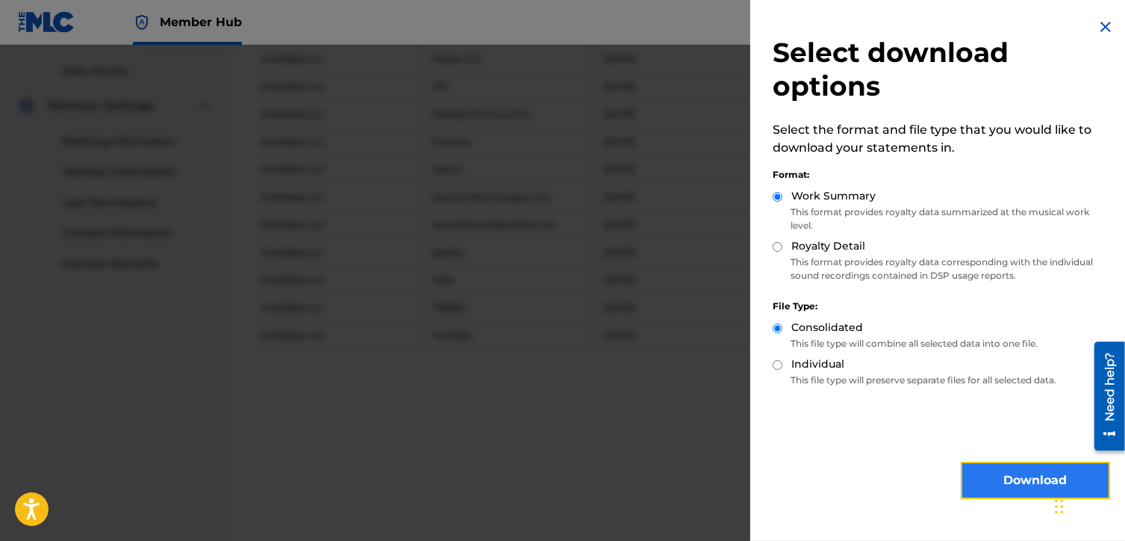
click at [974, 472] on button "Download" at bounding box center [1035, 479] width 149 height 37
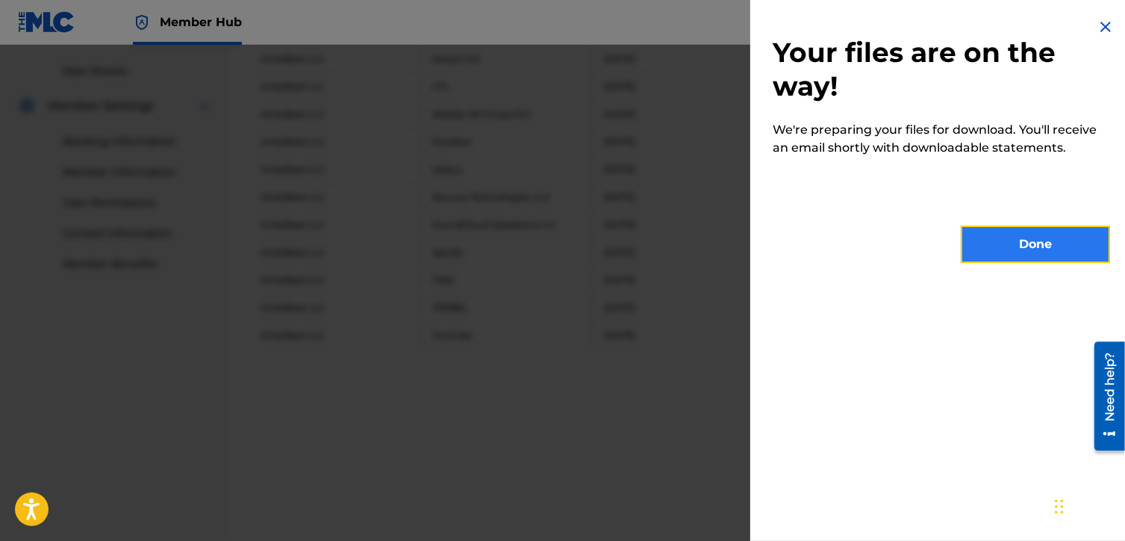
click at [974, 252] on button "Done" at bounding box center [1035, 243] width 149 height 37
